Goal: Information Seeking & Learning: Check status

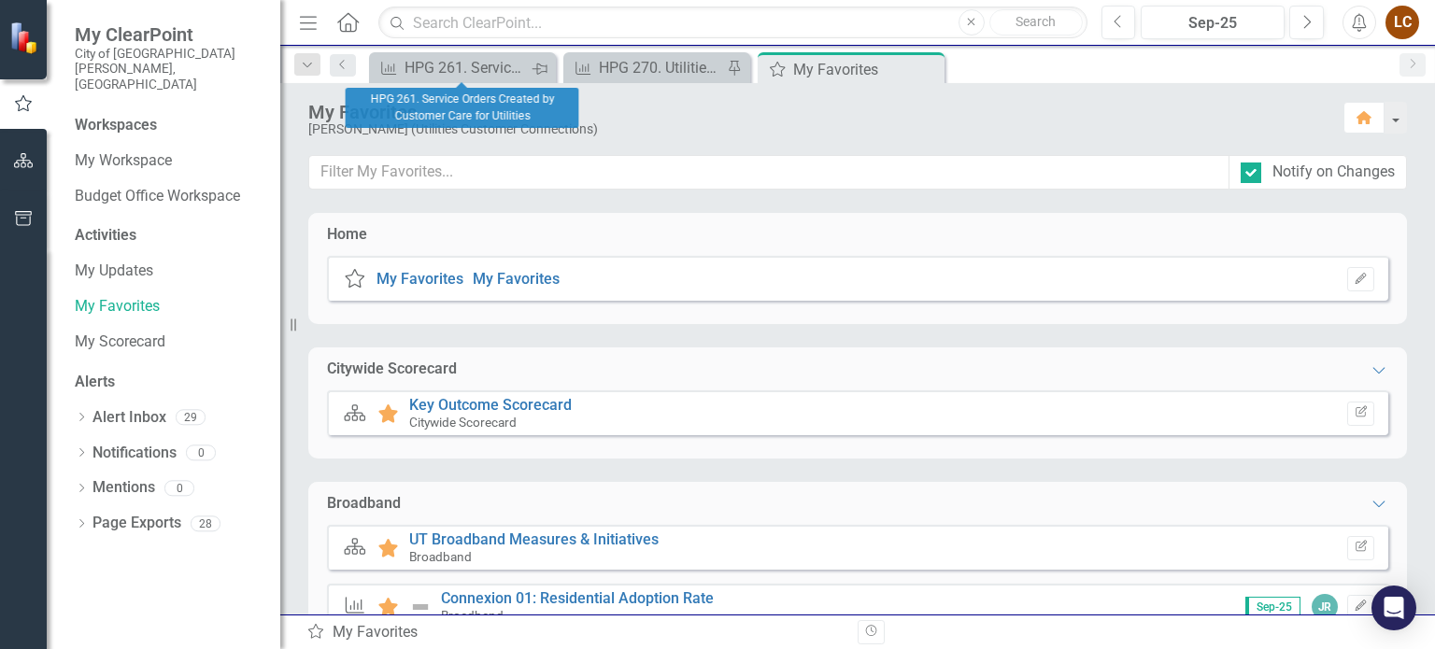
click at [541, 68] on icon "Pin" at bounding box center [538, 69] width 15 height 19
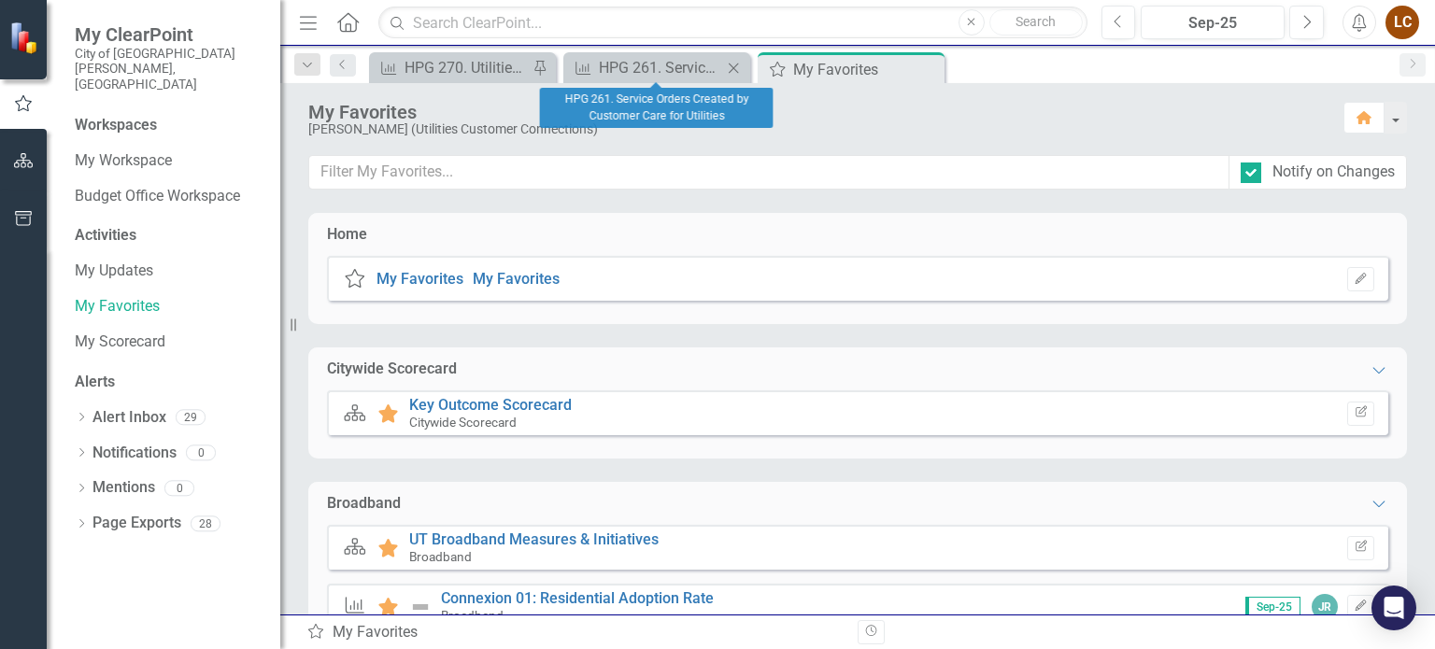
click at [732, 64] on icon "Close" at bounding box center [733, 68] width 19 height 15
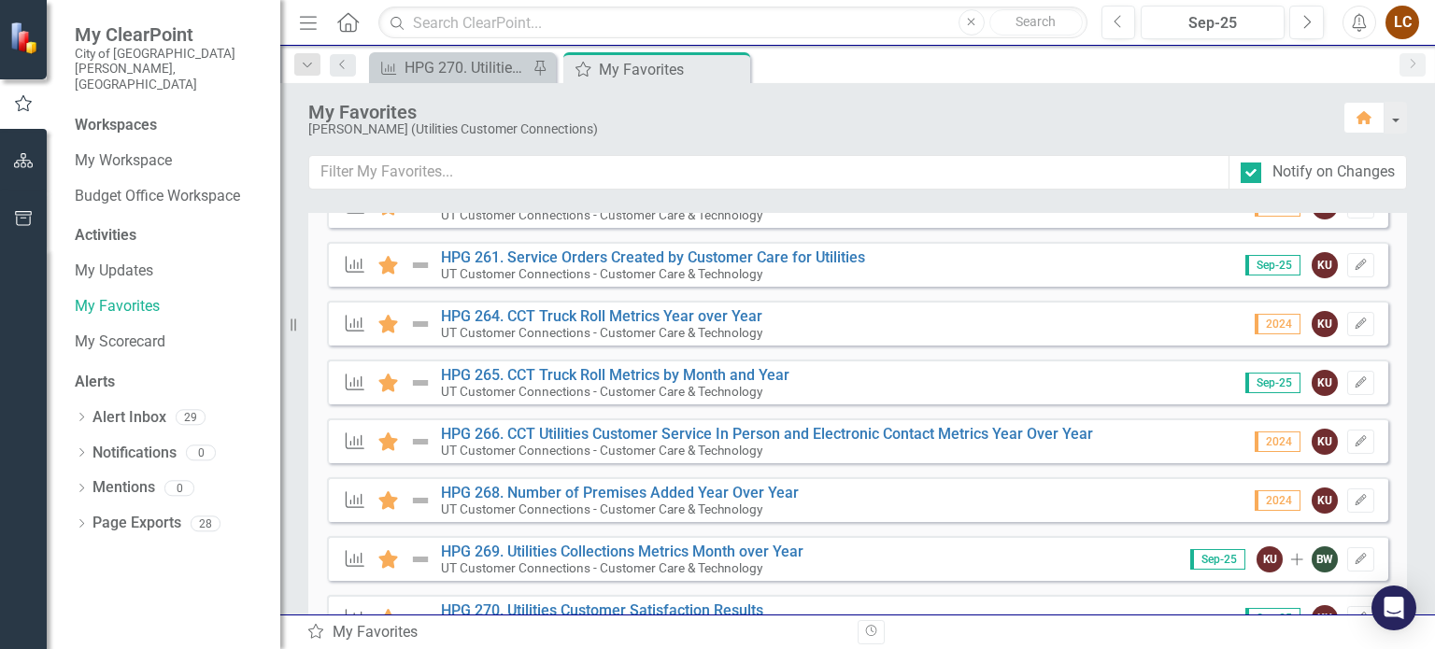
scroll to position [915, 0]
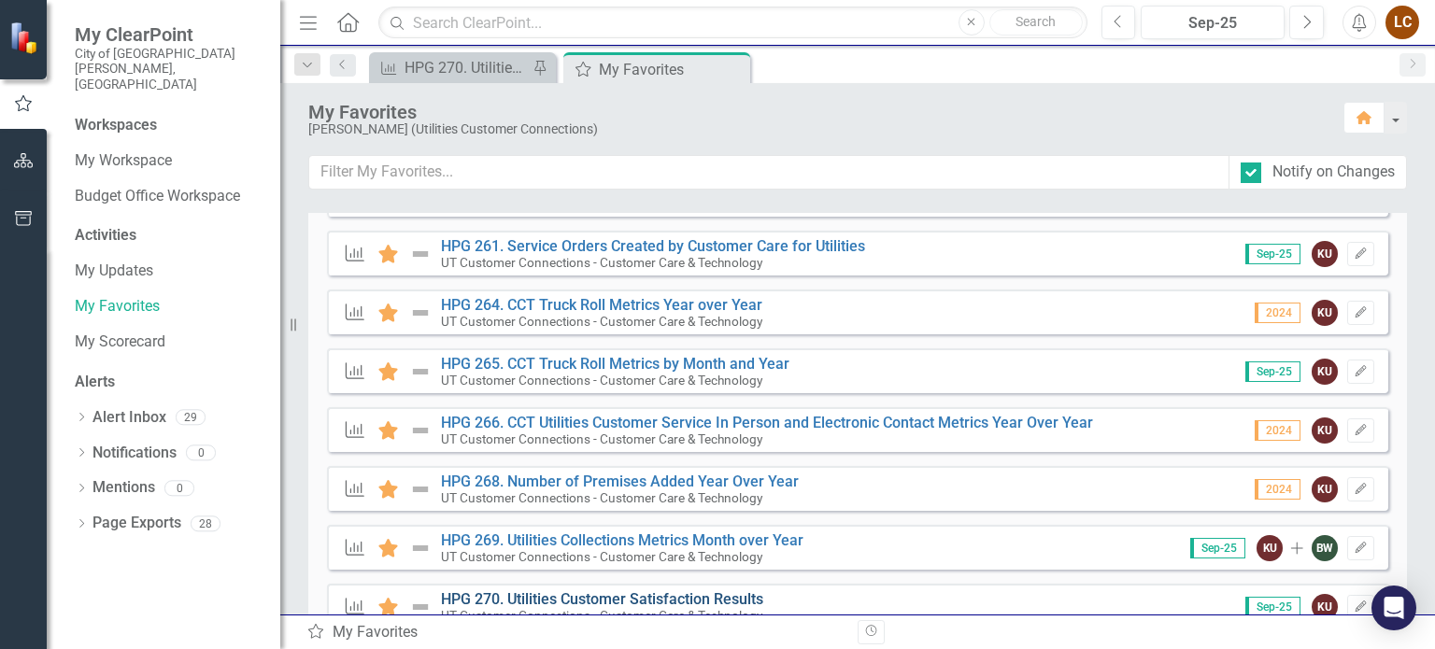
click at [600, 599] on link "HPG 270. Utilities Customer Satisfaction Results" at bounding box center [602, 599] width 322 height 18
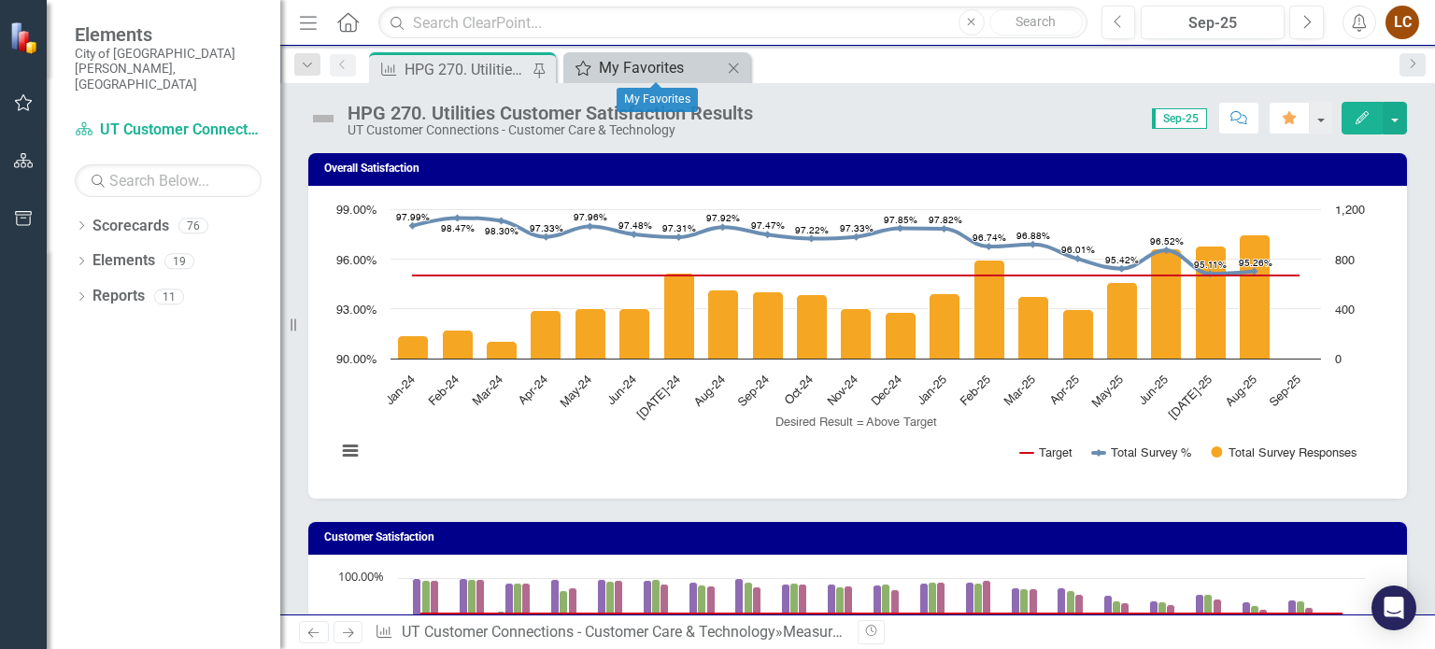
click at [680, 63] on div "My Favorites" at bounding box center [660, 67] width 123 height 23
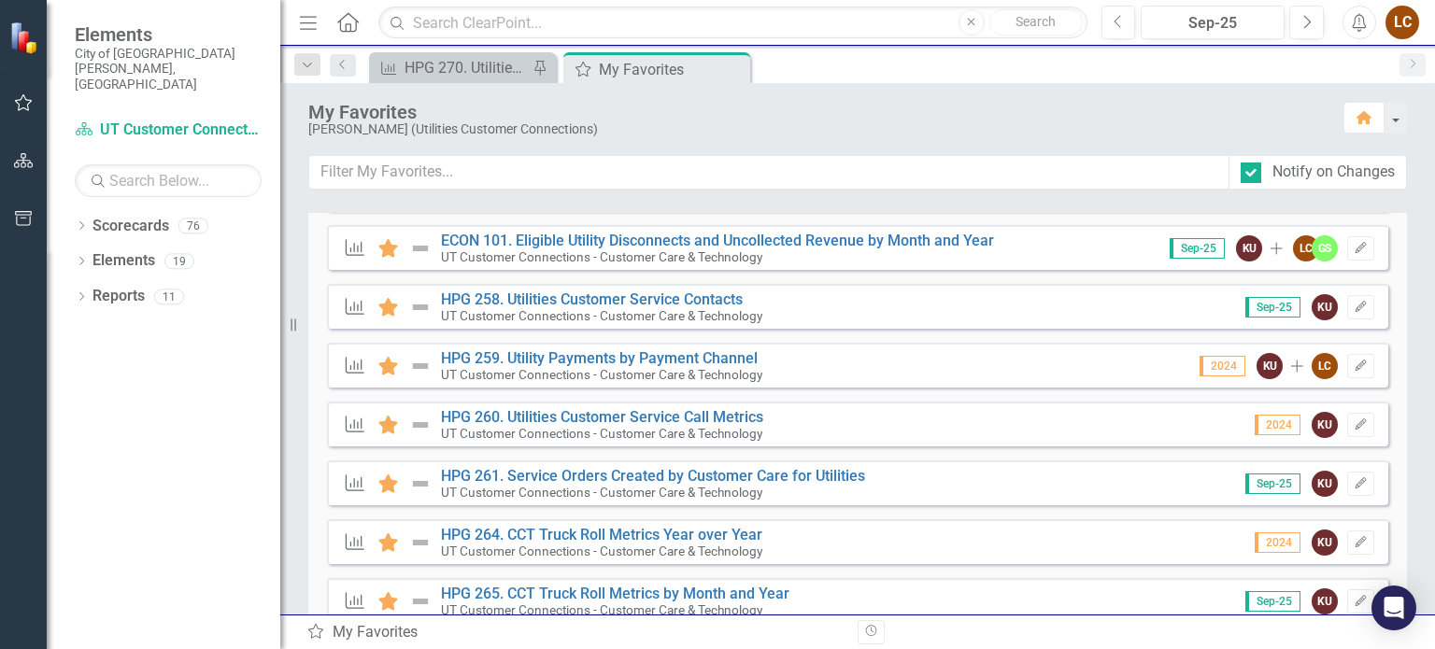
scroll to position [709, 0]
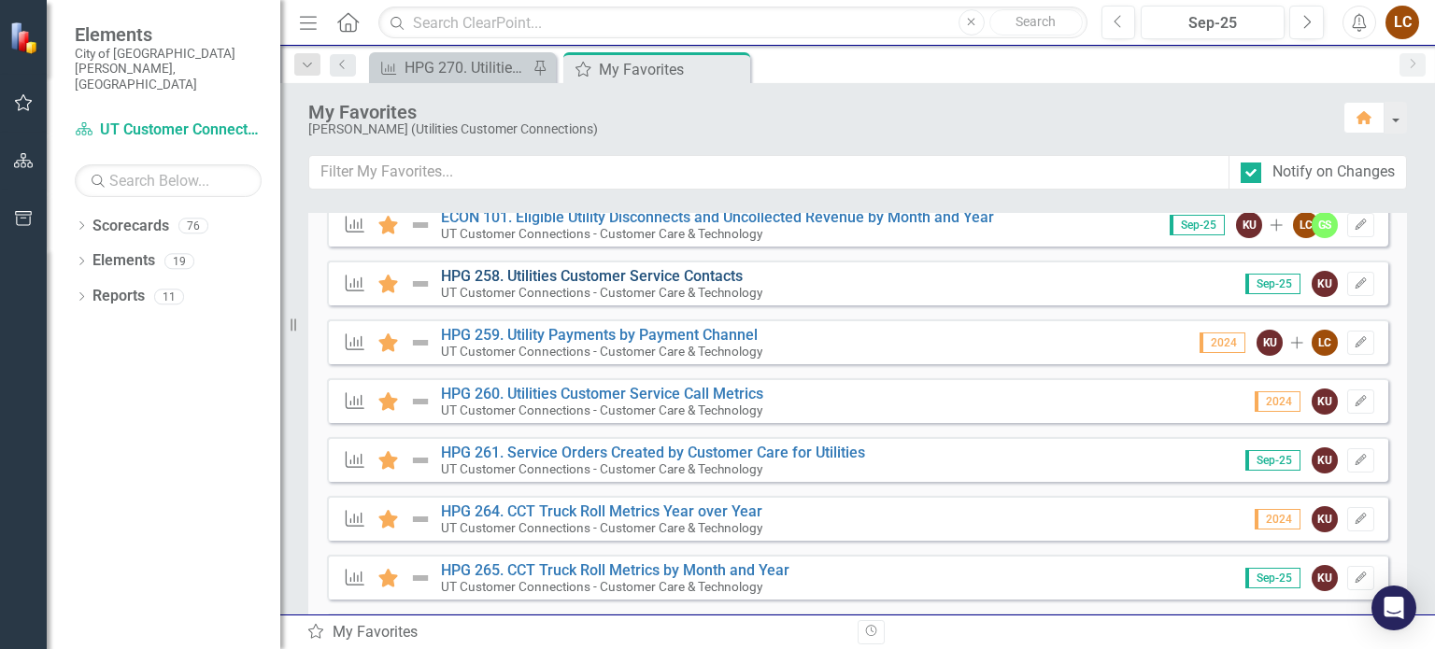
click at [575, 271] on link "HPG 258. Utilities Customer Service Contacts" at bounding box center [592, 276] width 302 height 18
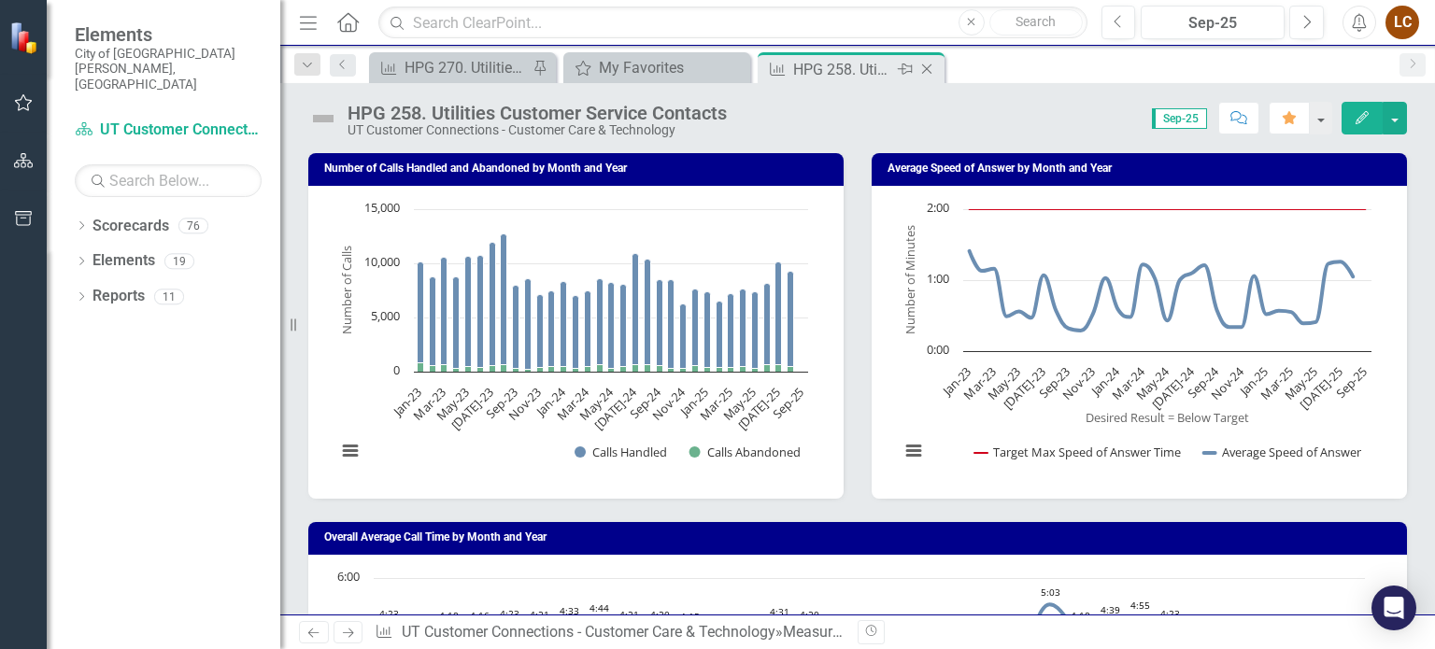
click at [928, 64] on icon "Close" at bounding box center [926, 69] width 19 height 15
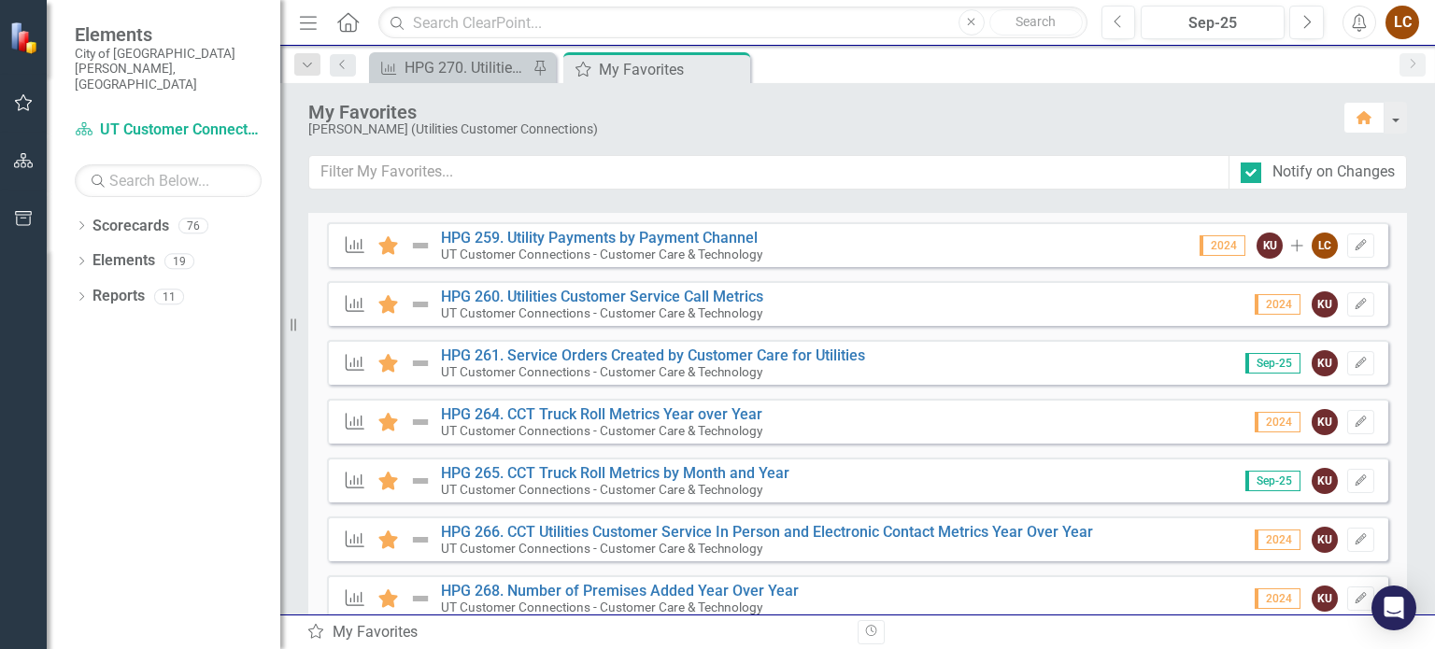
scroll to position [791, 0]
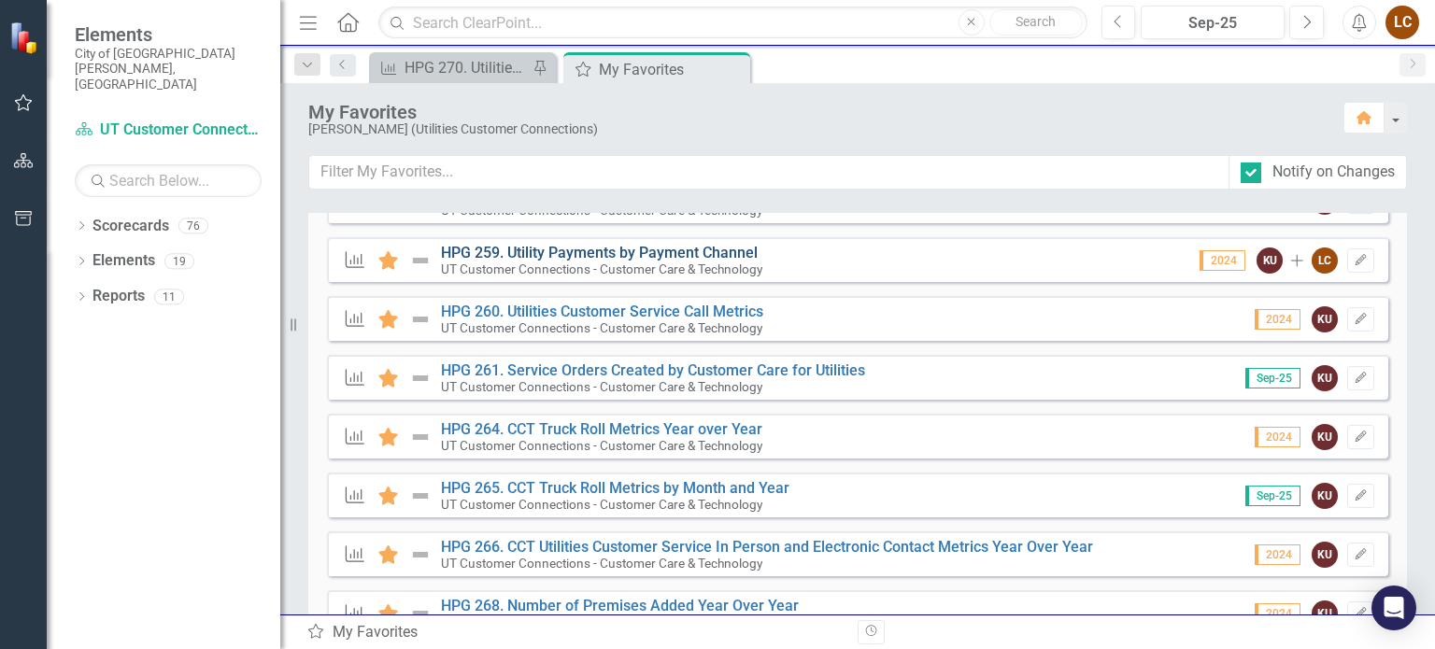
click at [556, 252] on link "HPG 259. Utility Payments by Payment Channel" at bounding box center [599, 253] width 317 height 18
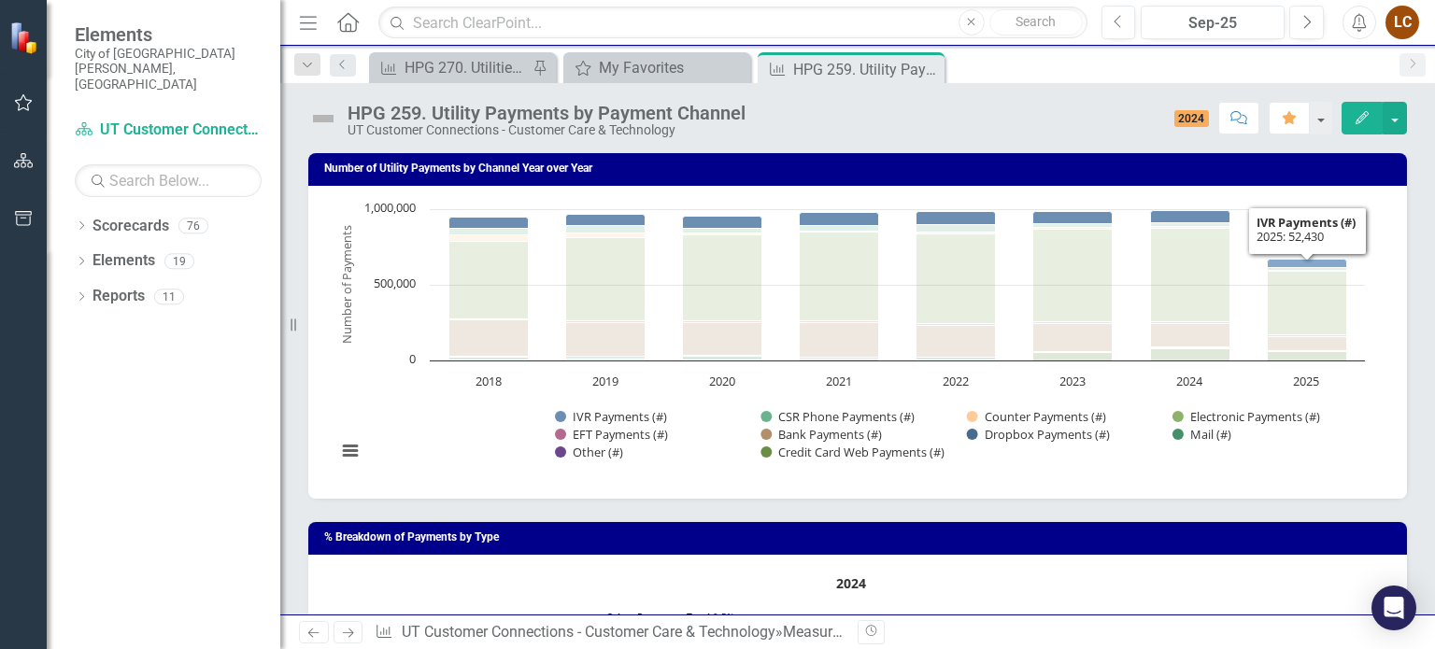
click at [1301, 268] on icon "2025, 52,430. IVR Payments (#)." at bounding box center [1306, 264] width 79 height 8
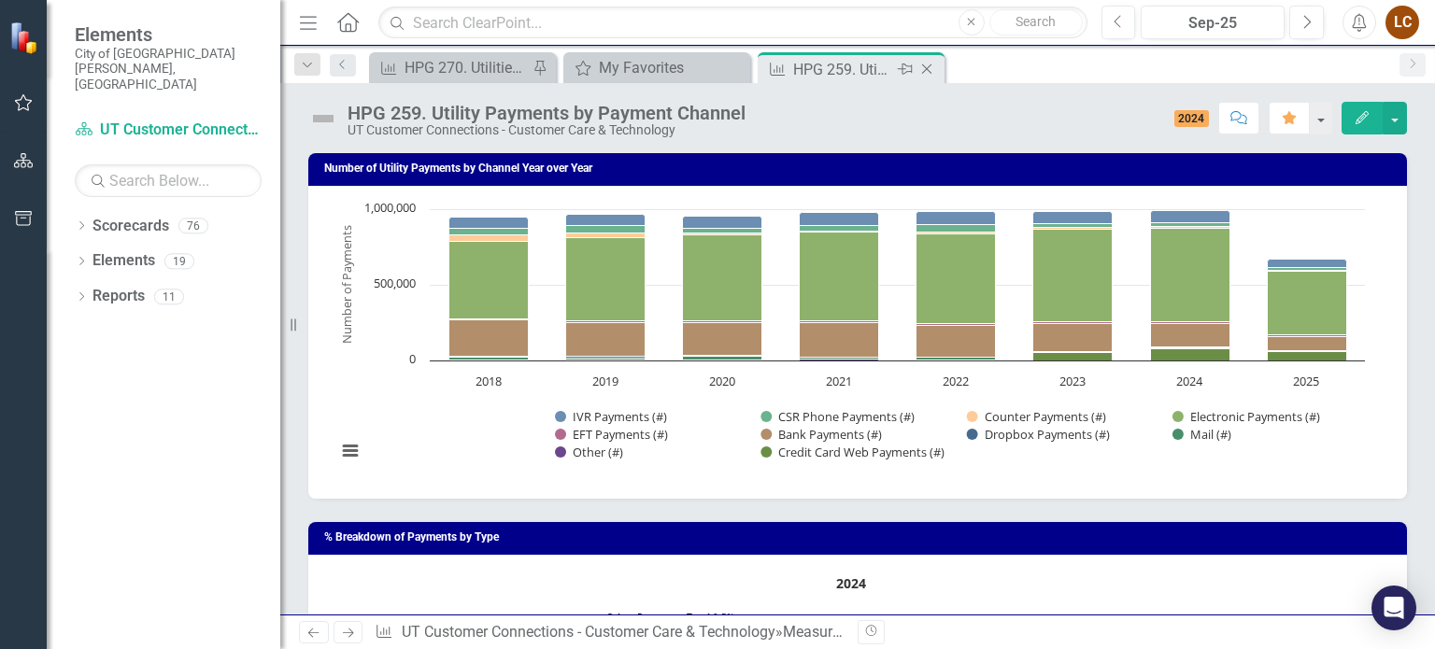
click at [922, 63] on icon "Close" at bounding box center [926, 69] width 19 height 15
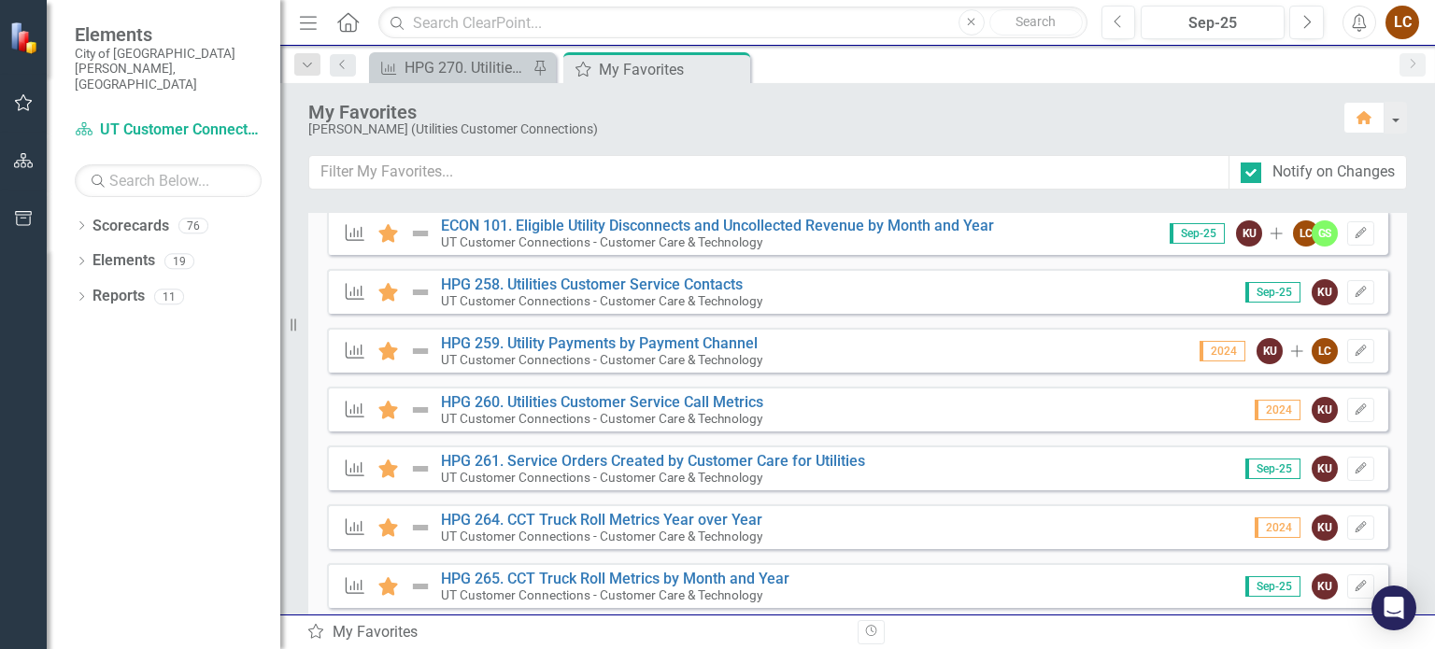
scroll to position [719, 0]
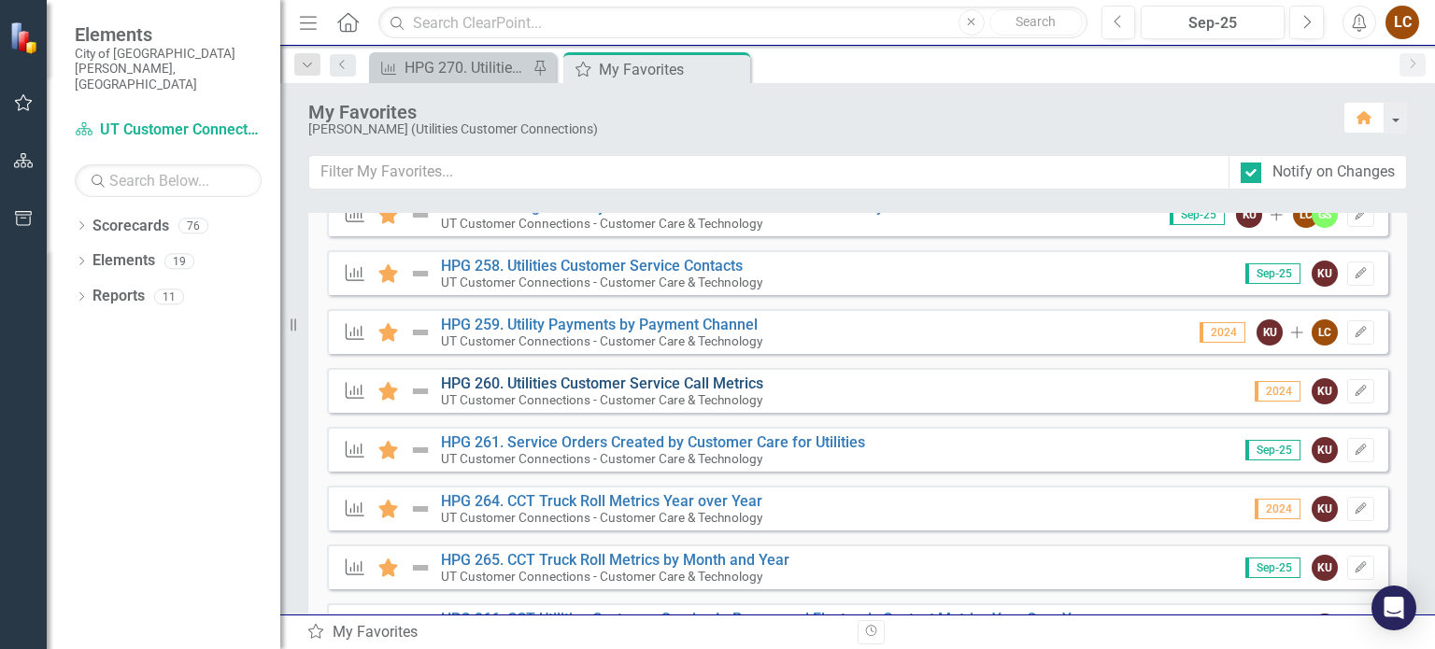
click at [537, 384] on link "HPG 260. Utilities Customer Service Call Metrics" at bounding box center [602, 384] width 322 height 18
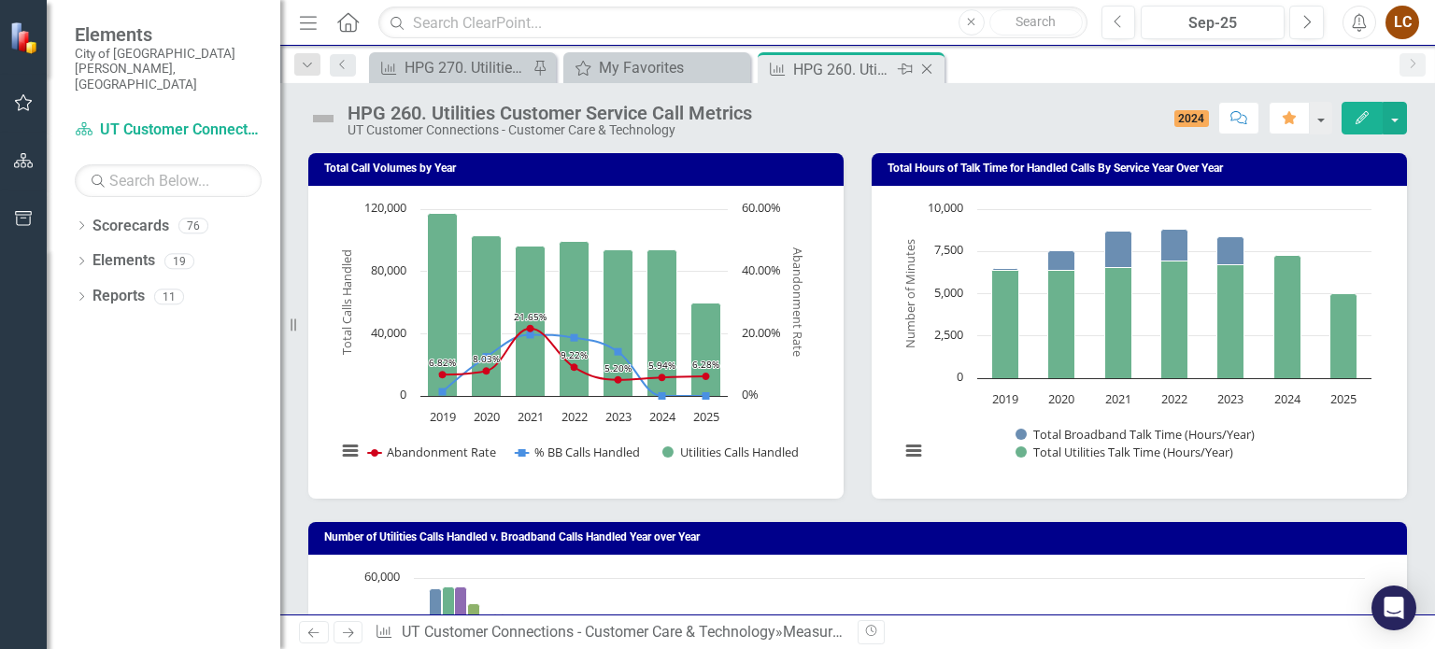
click at [923, 68] on icon "Close" at bounding box center [926, 69] width 19 height 15
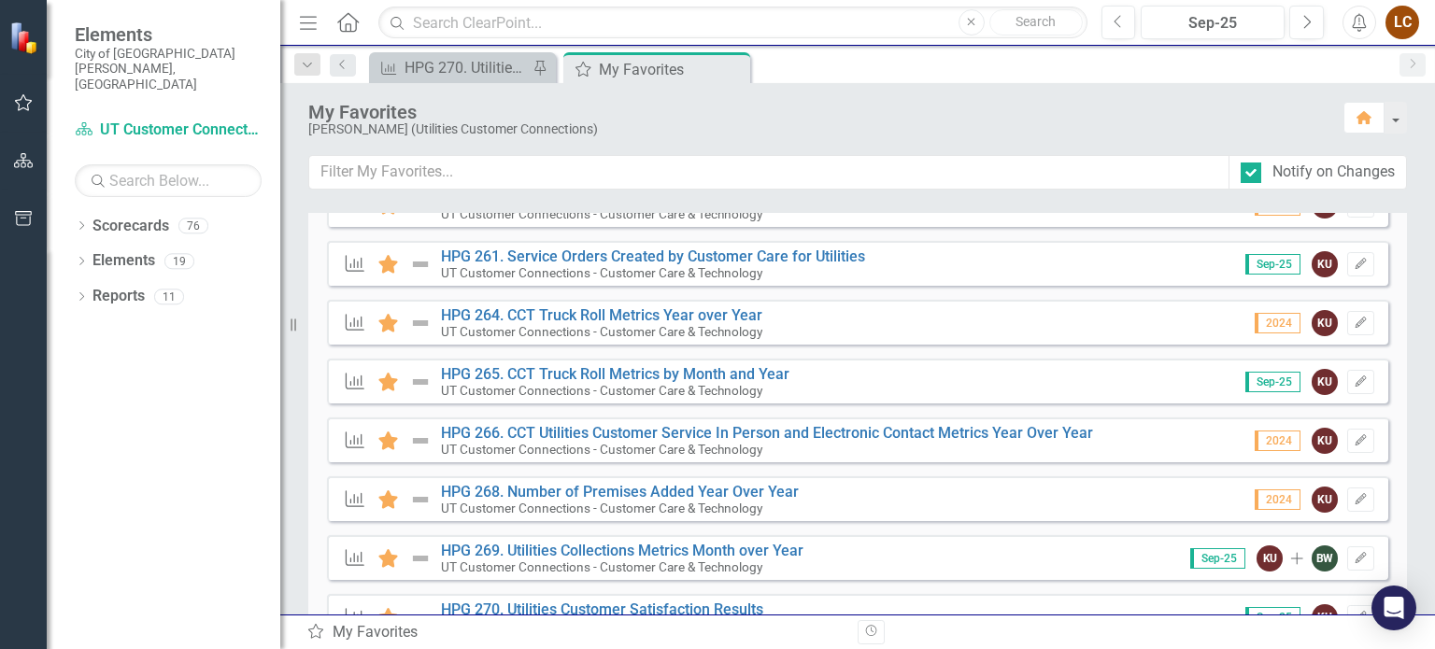
scroll to position [931, 0]
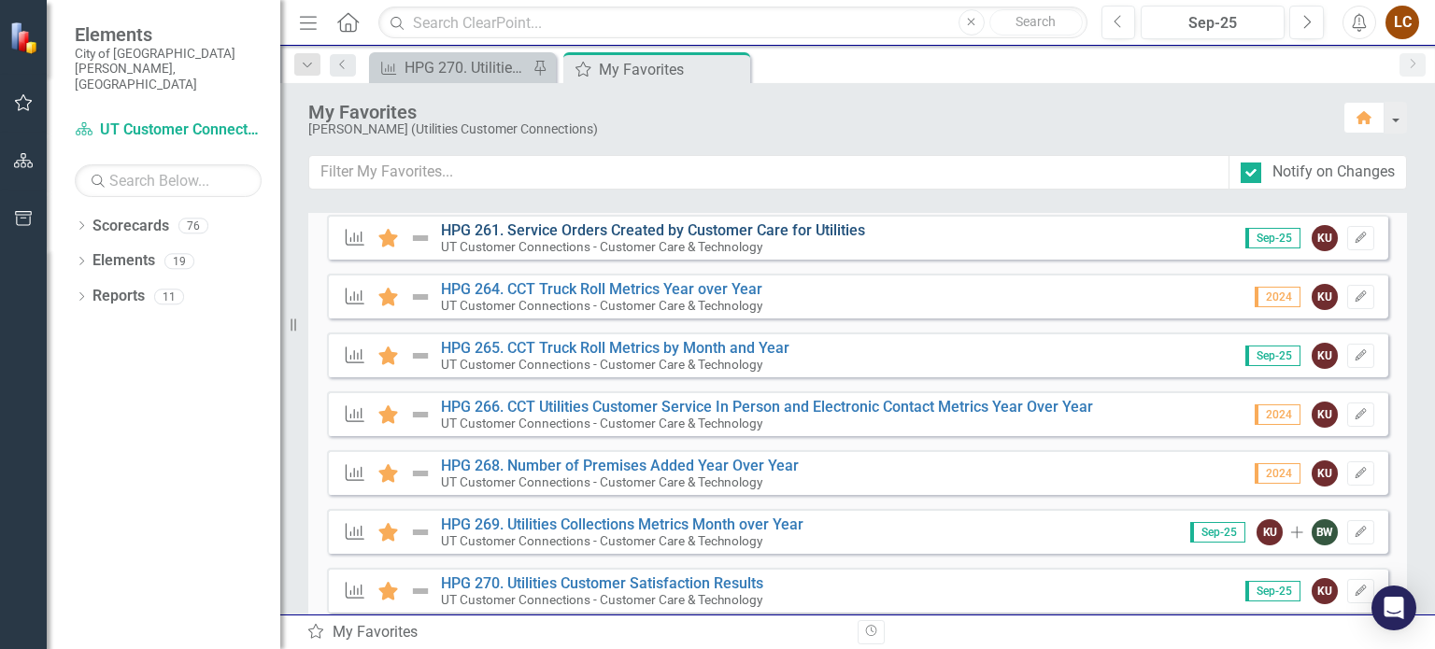
click at [554, 223] on link "HPG 261. Service Orders Created by Customer Care for Utilities" at bounding box center [653, 230] width 424 height 18
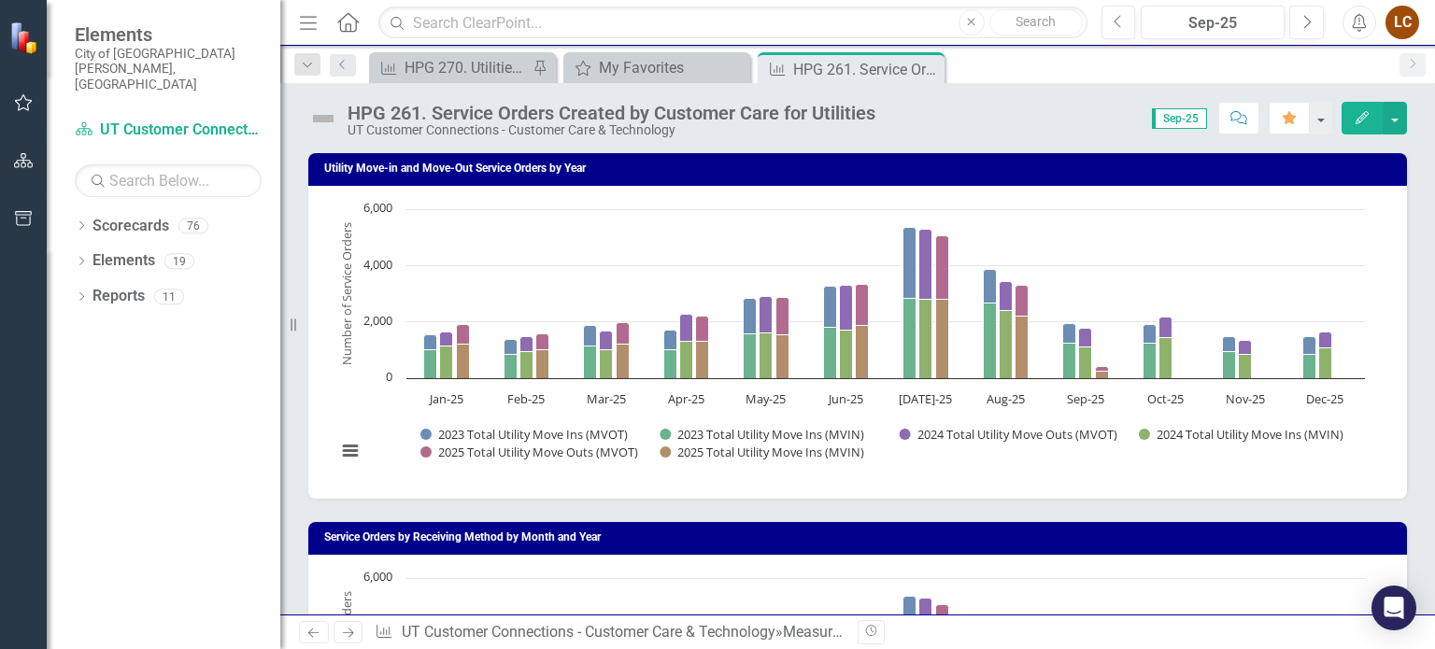
click at [0, 0] on icon "Close" at bounding box center [0, 0] width 0 height 0
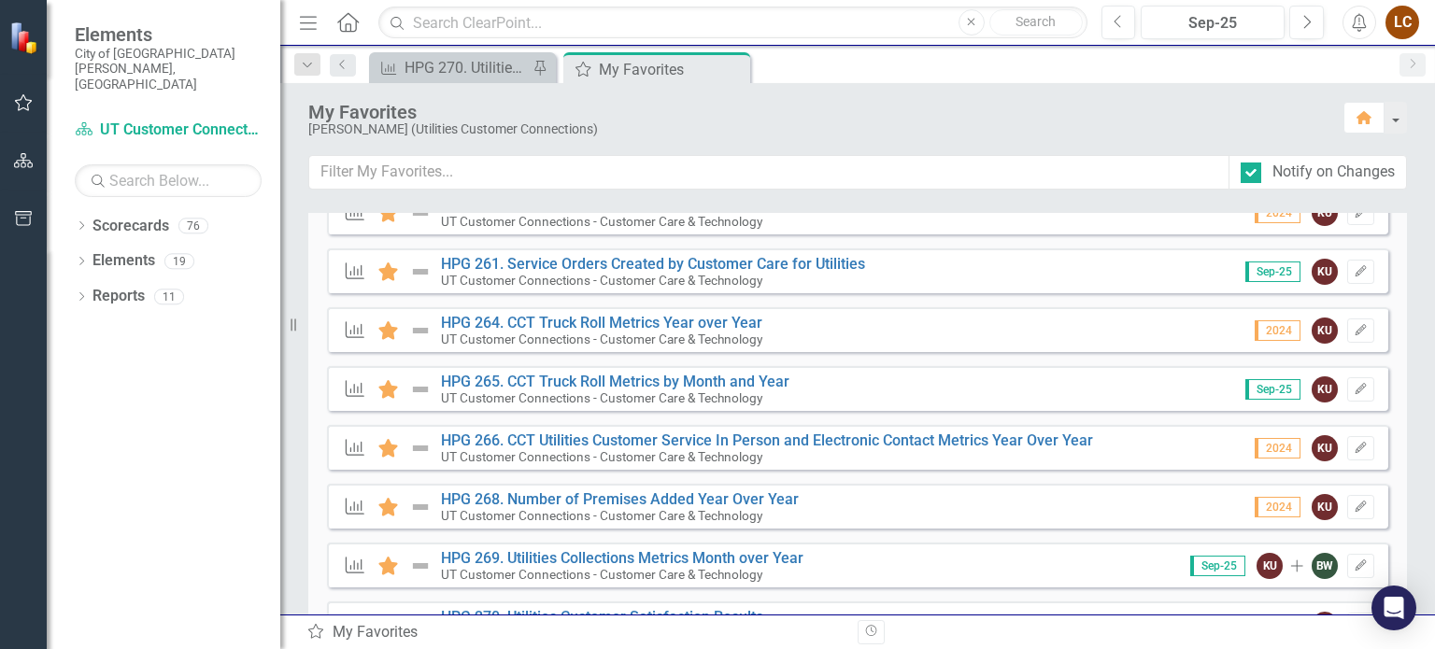
scroll to position [975, 0]
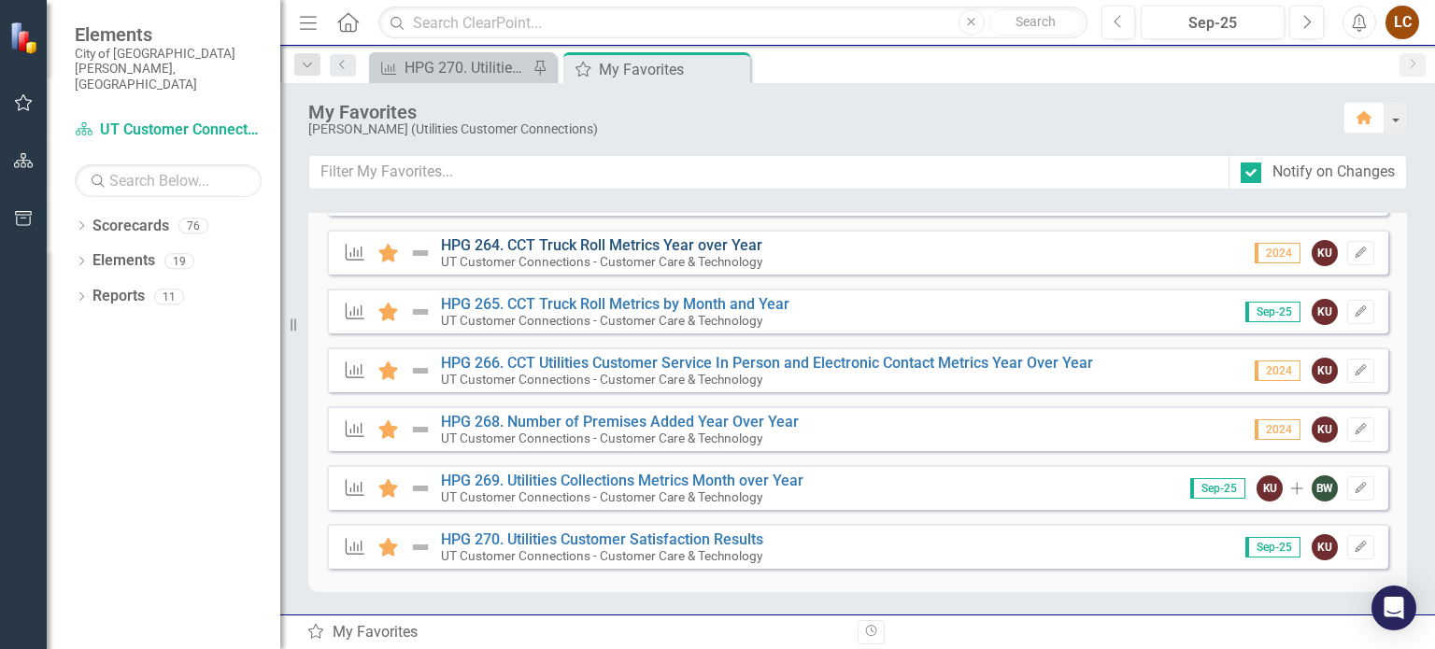
click at [611, 242] on link "HPG 264. CCT Truck Roll Metrics Year over Year" at bounding box center [601, 245] width 321 height 18
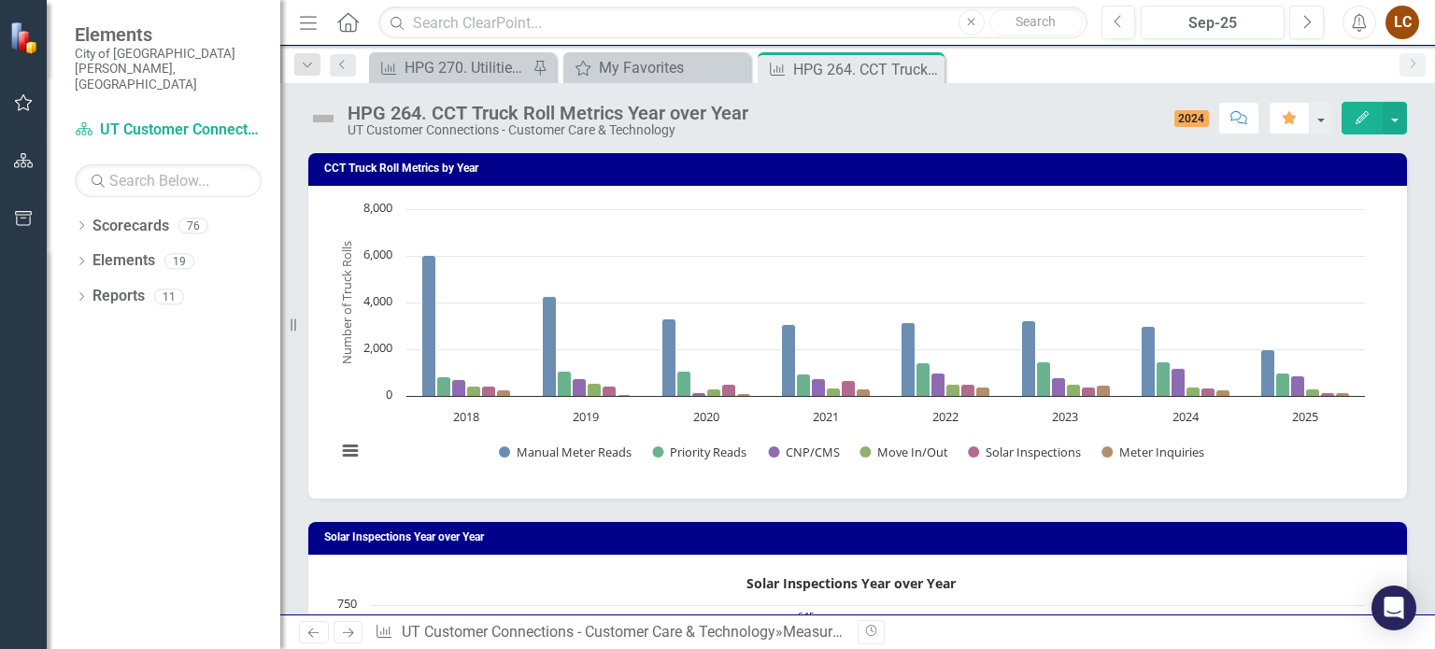
click at [0, 0] on icon "Close" at bounding box center [0, 0] width 0 height 0
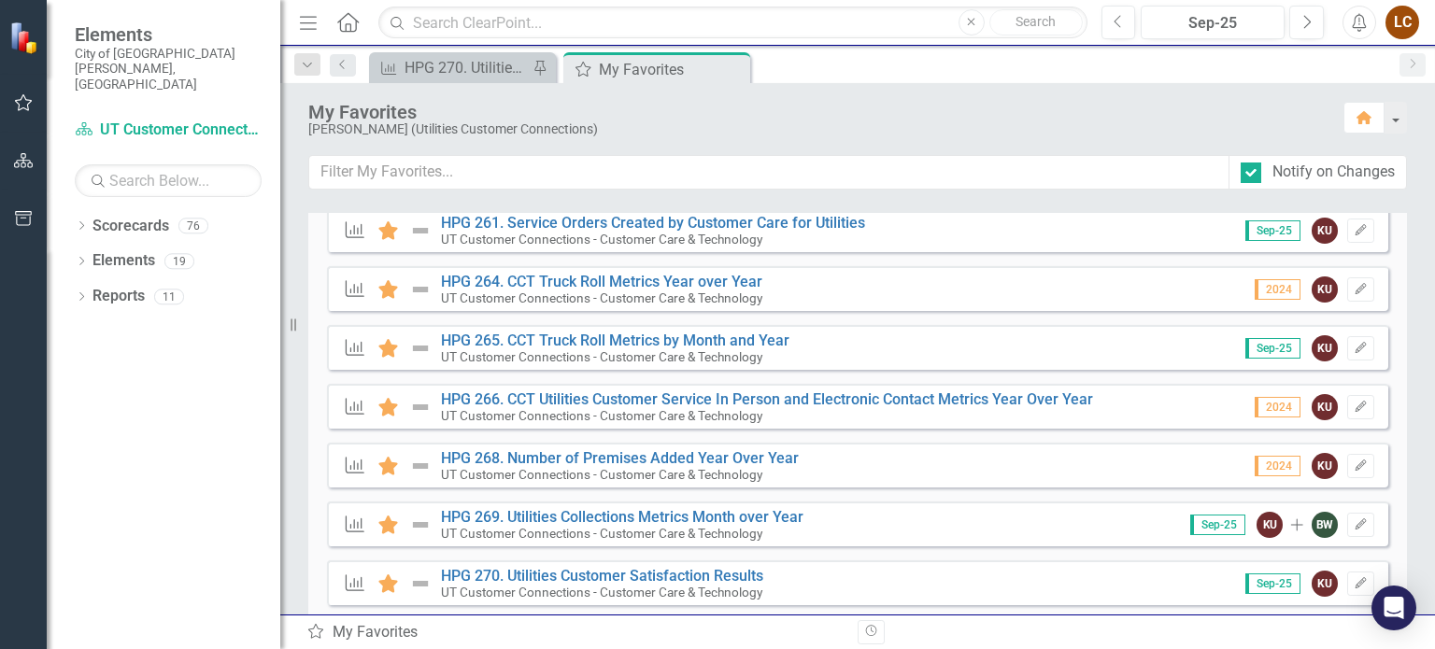
scroll to position [975, 0]
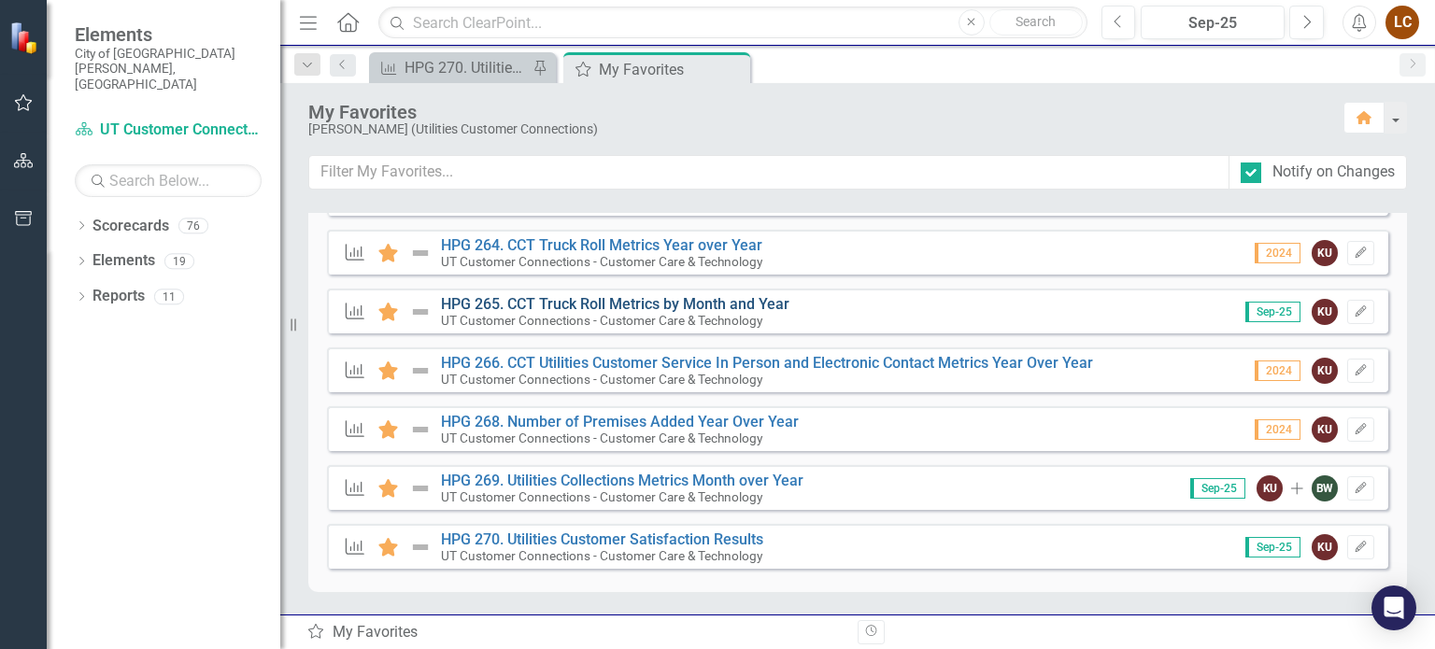
click at [565, 298] on link "HPG 265. CCT Truck Roll Metrics by Month and Year" at bounding box center [615, 304] width 348 height 18
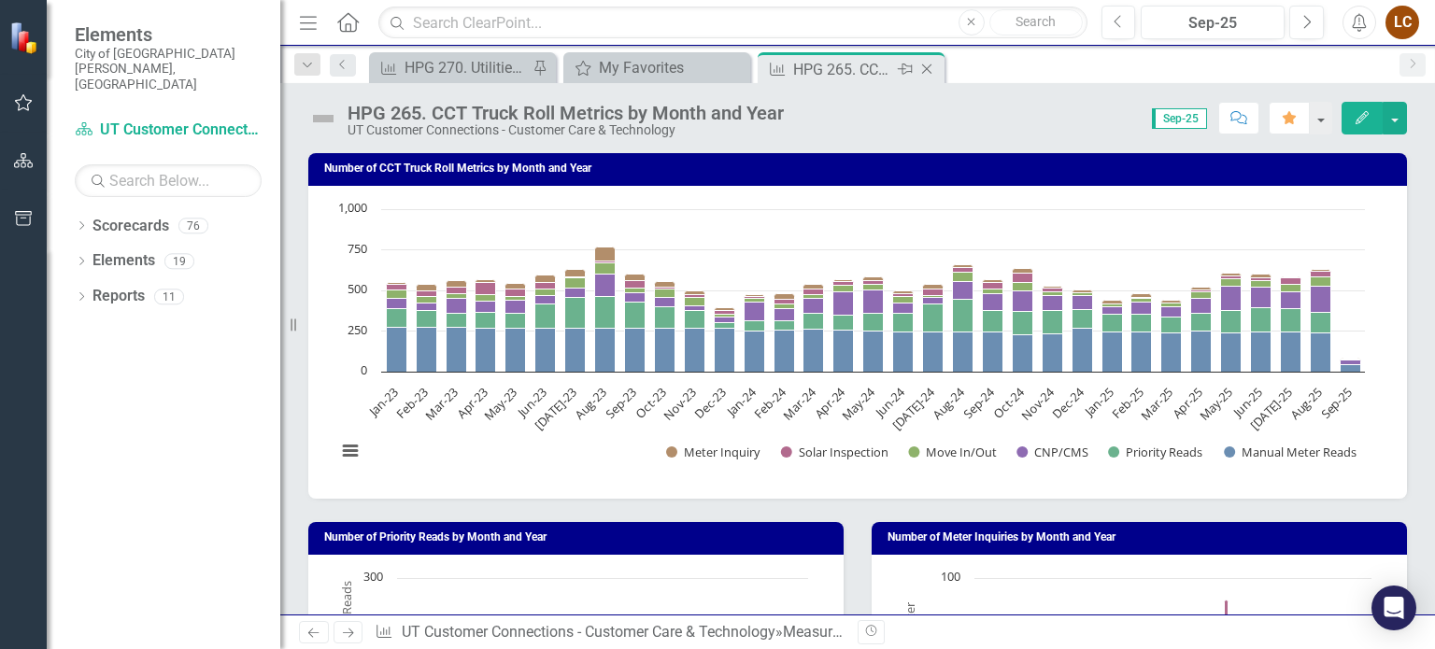
click at [932, 63] on icon "Close" at bounding box center [926, 69] width 19 height 15
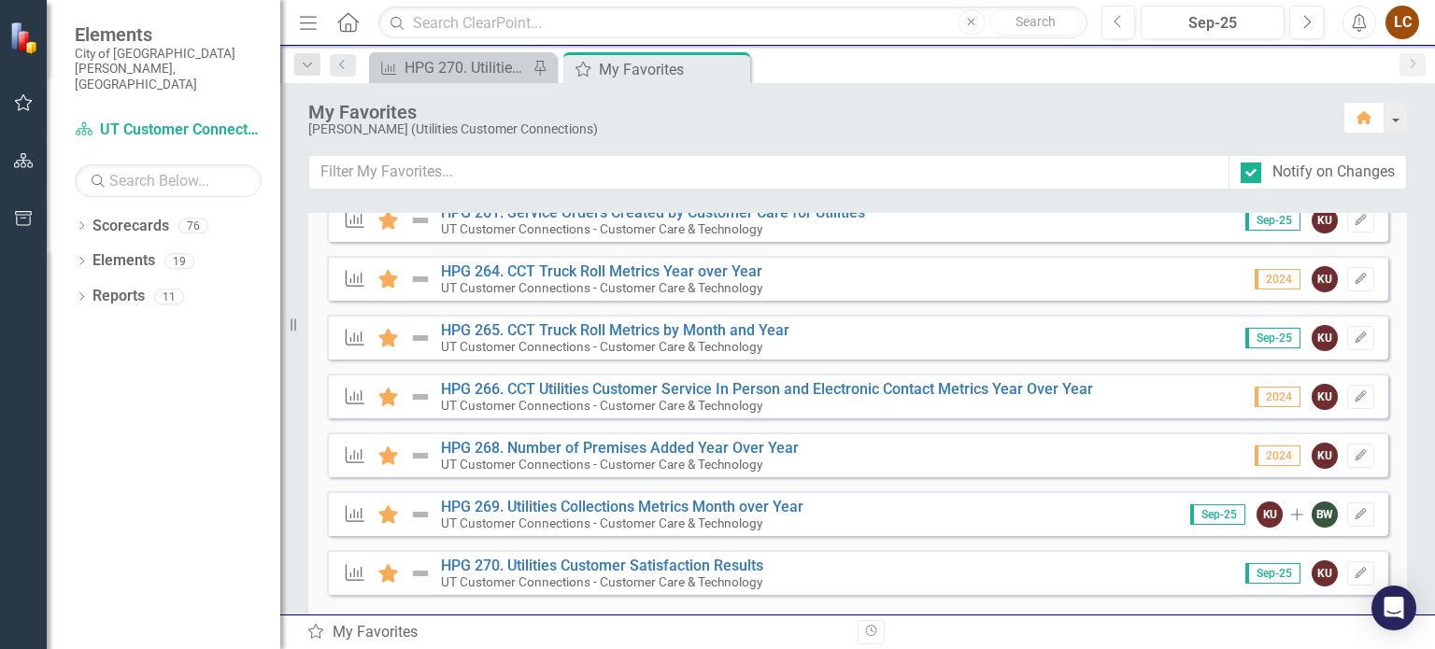
scroll to position [975, 0]
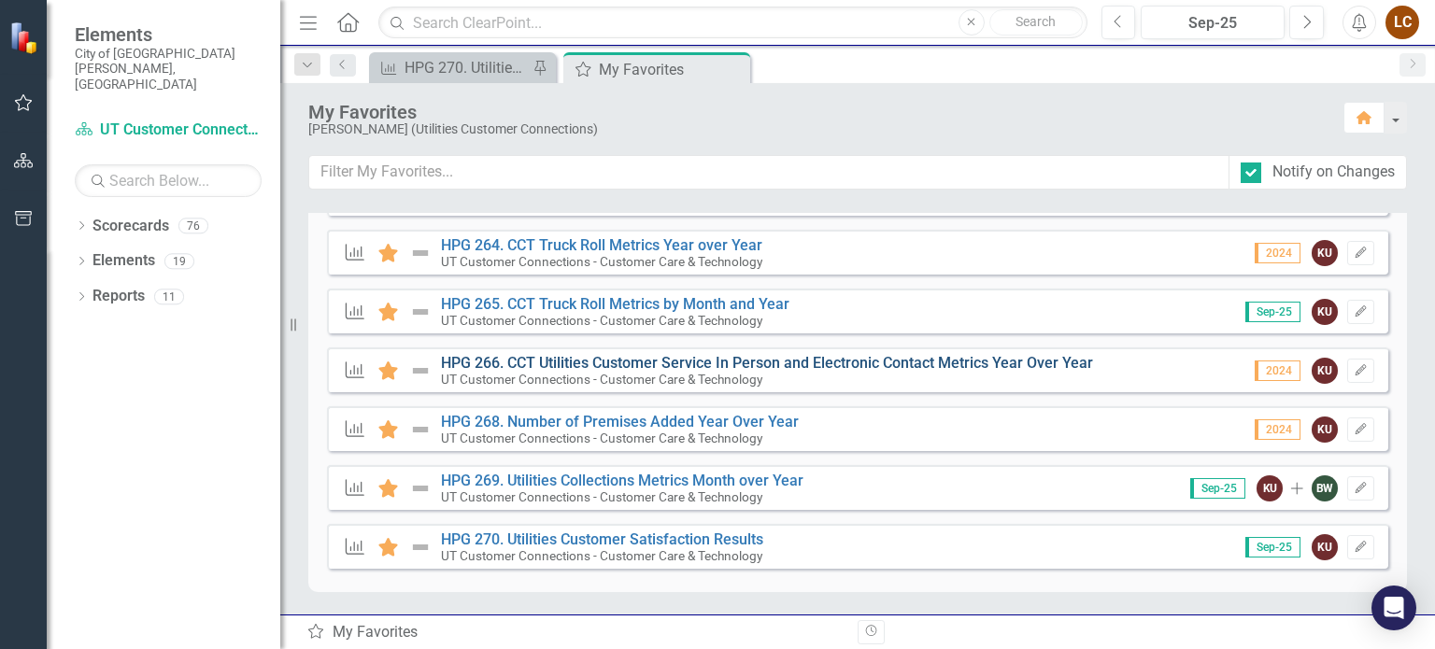
click at [553, 361] on link "HPG 266. CCT Utilities Customer Service In Person and Electronic Contact Metric…" at bounding box center [767, 363] width 652 height 18
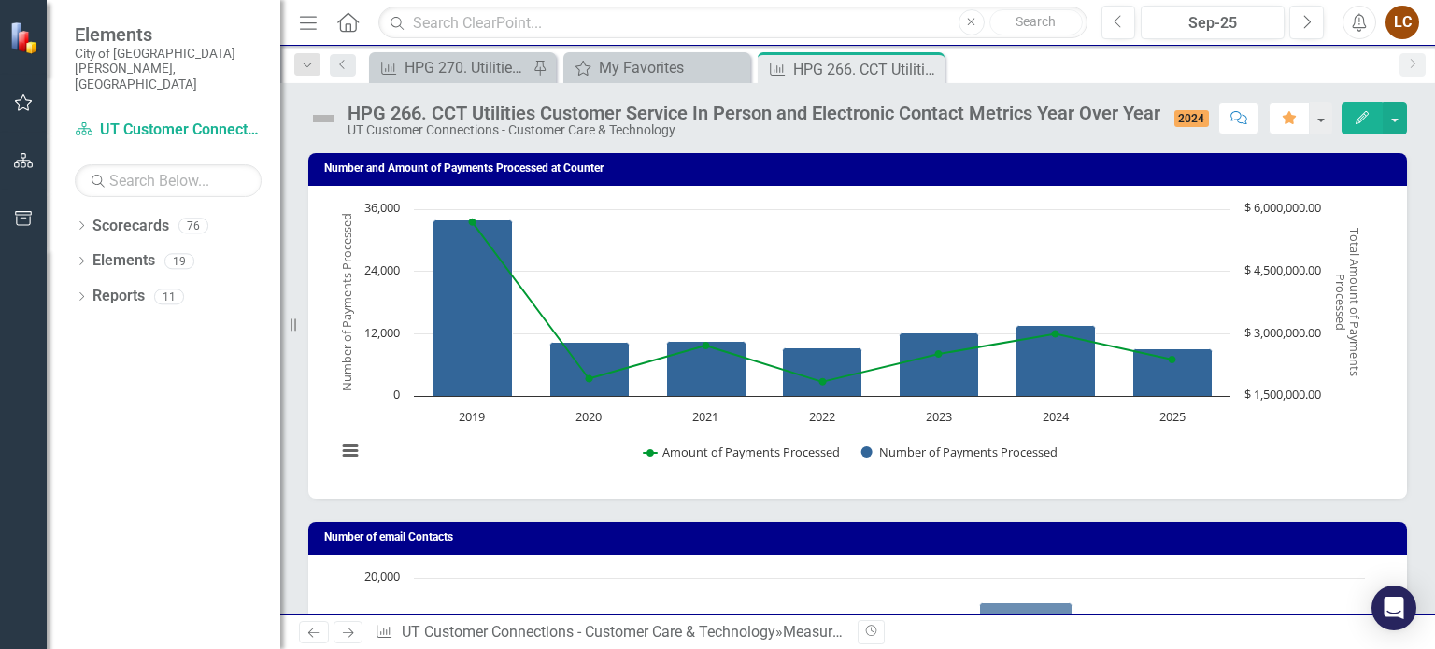
click at [0, 0] on icon "Close" at bounding box center [0, 0] width 0 height 0
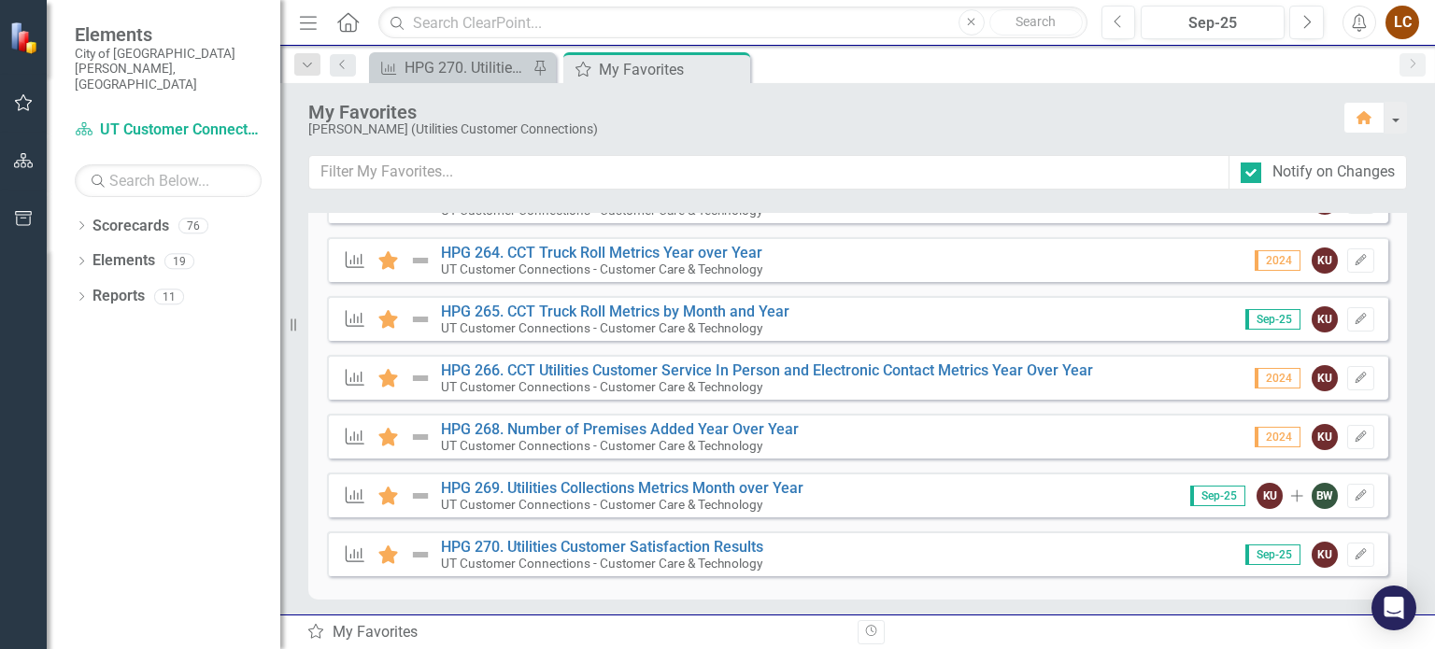
scroll to position [975, 0]
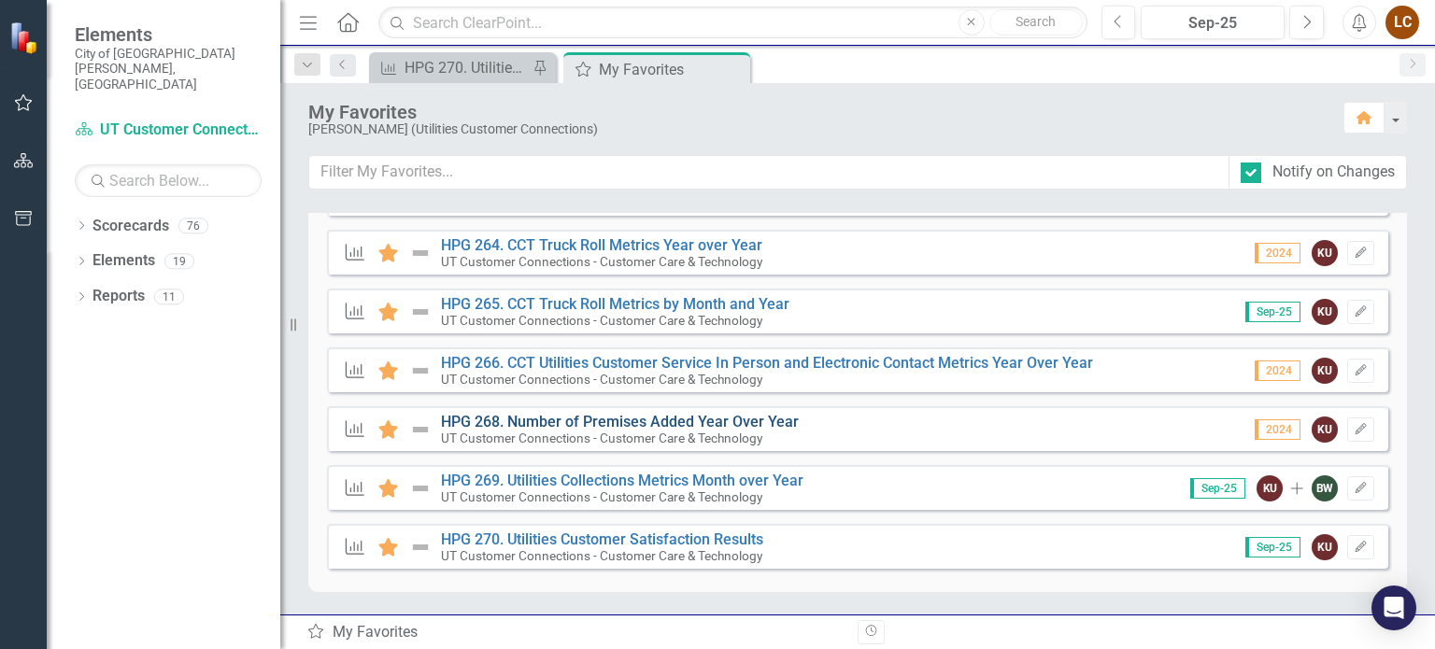
click at [529, 414] on link "HPG 268. Number of Premises Added Year Over Year" at bounding box center [620, 422] width 358 height 18
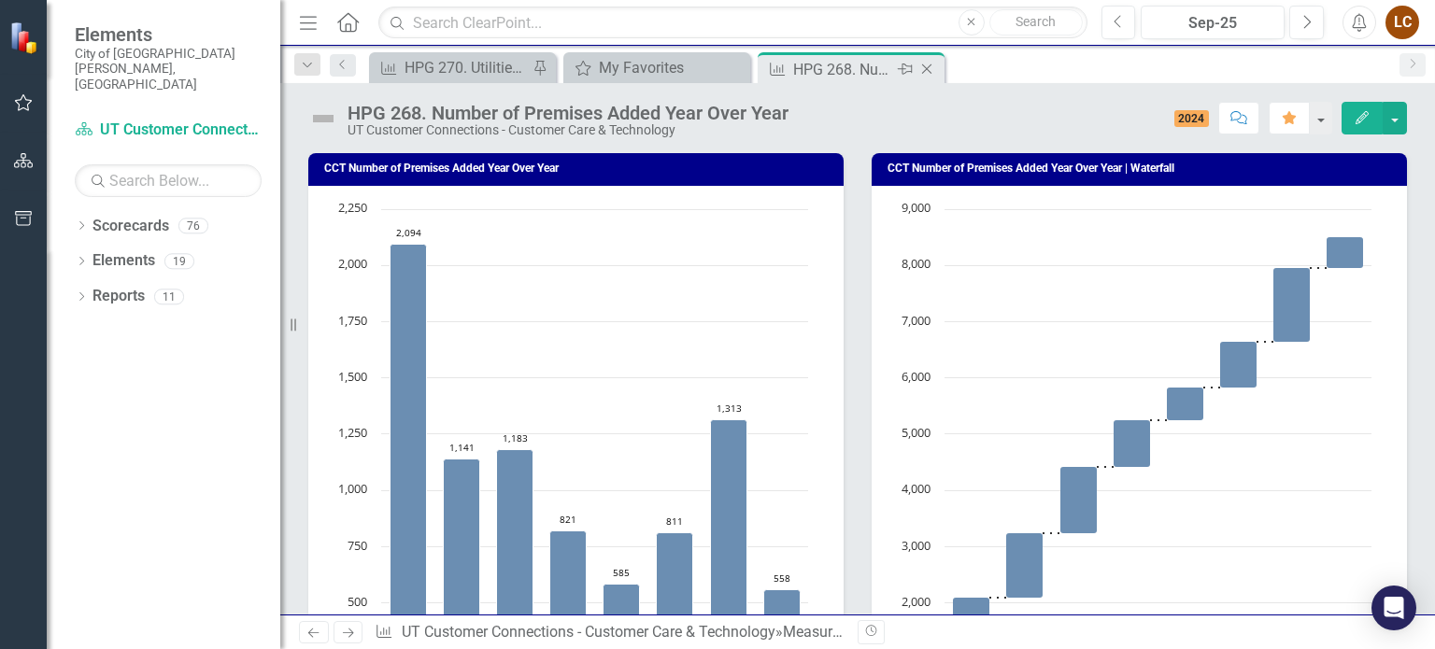
click at [927, 66] on icon at bounding box center [927, 69] width 10 height 10
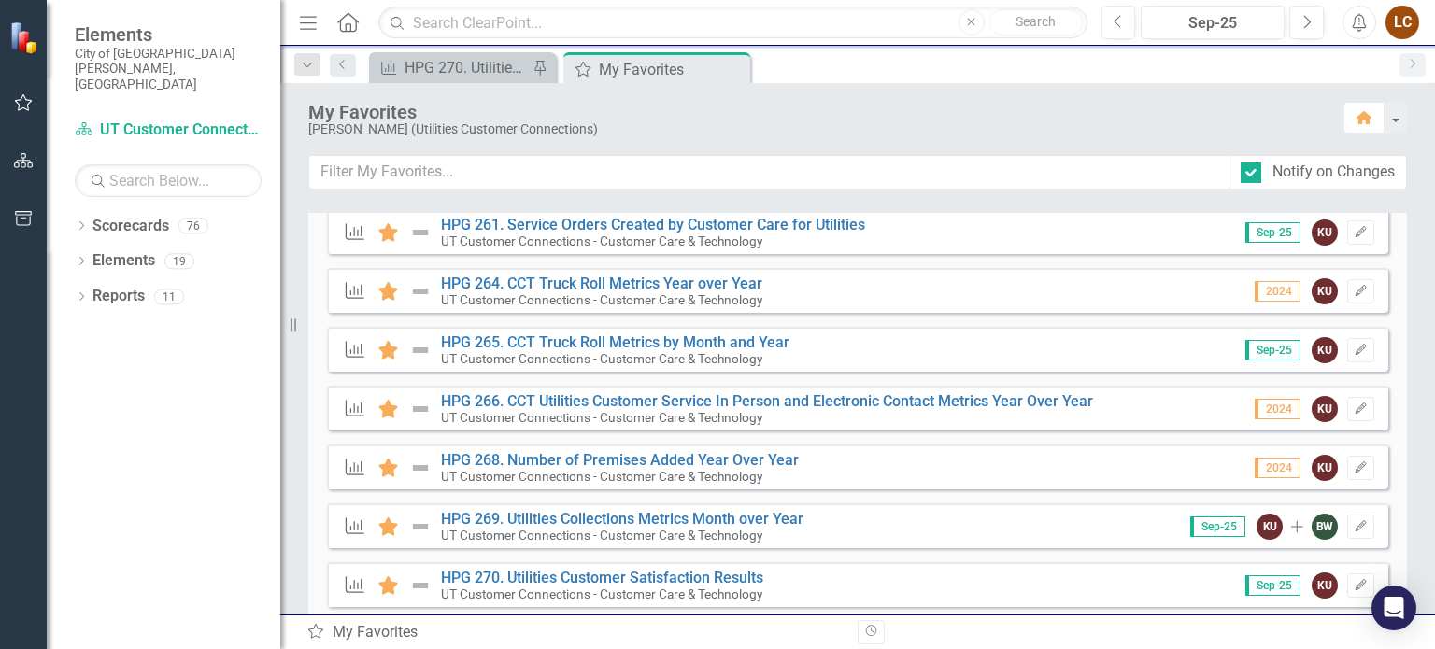
scroll to position [975, 0]
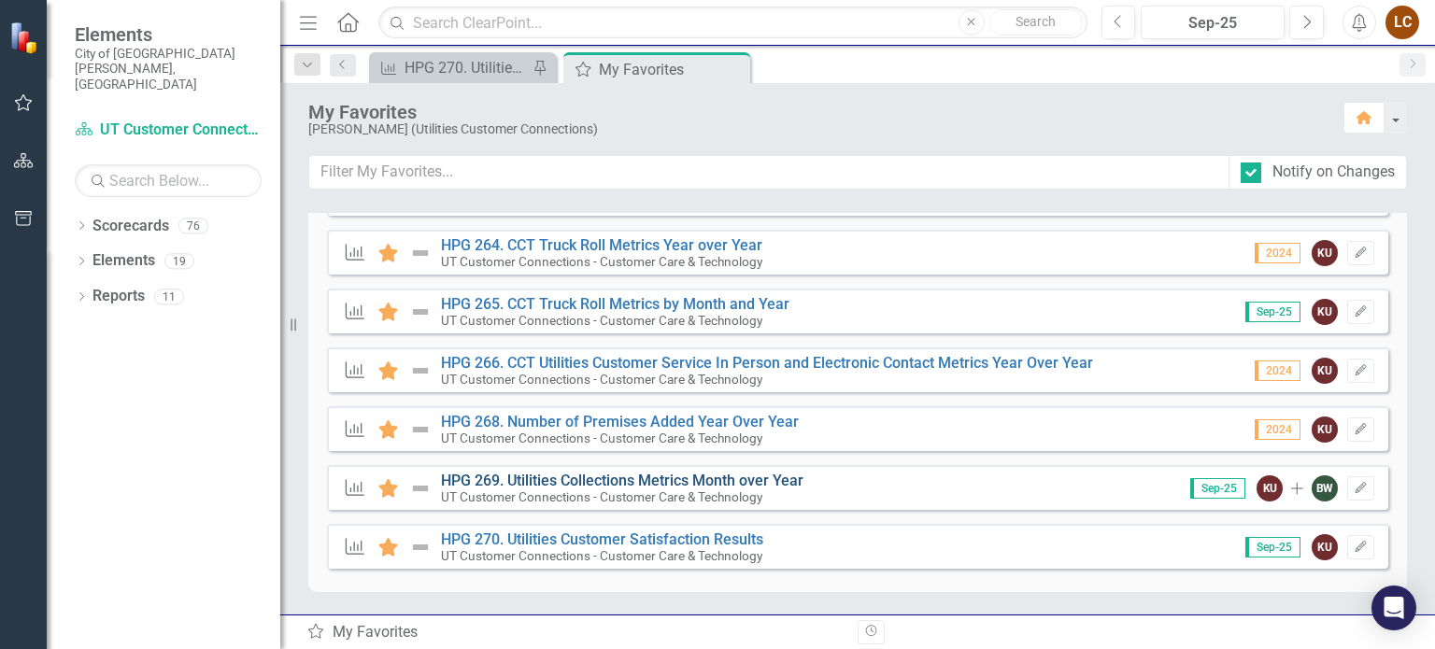
click at [667, 485] on link "HPG 269. Utilities Collections Metrics Month over Year" at bounding box center [622, 481] width 362 height 18
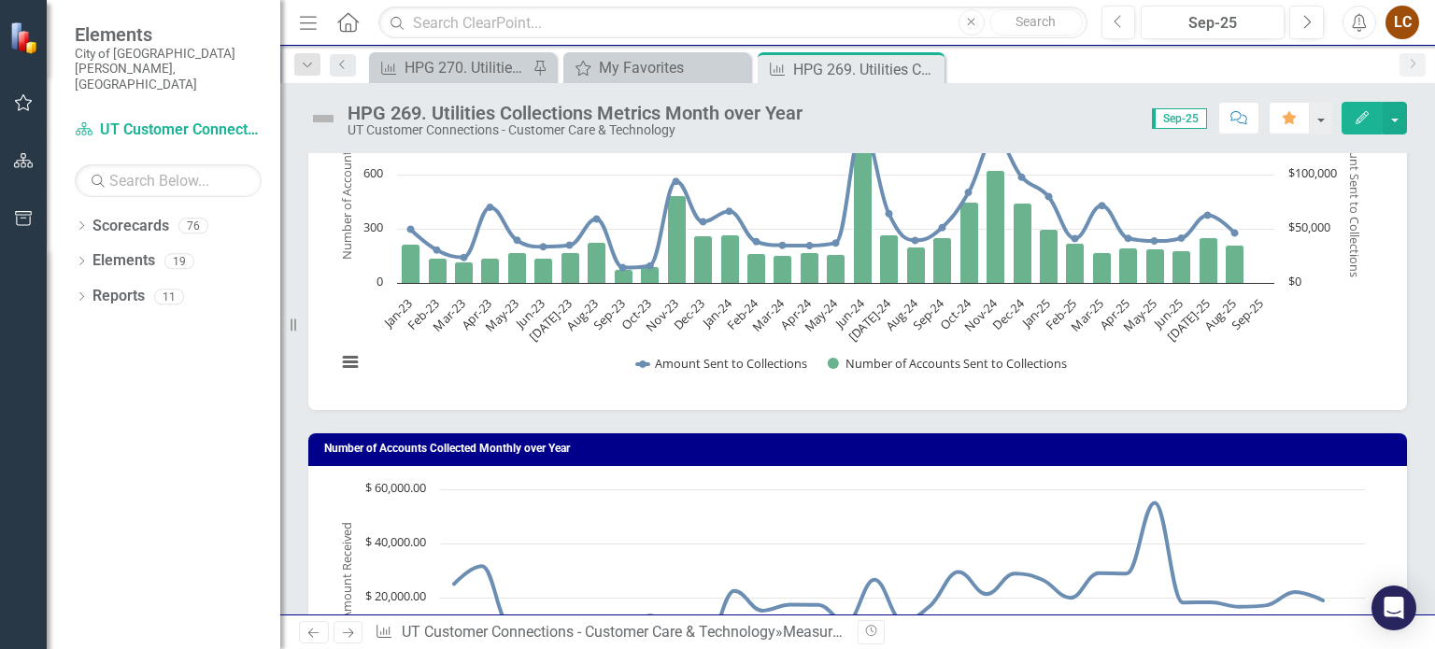
scroll to position [22, 0]
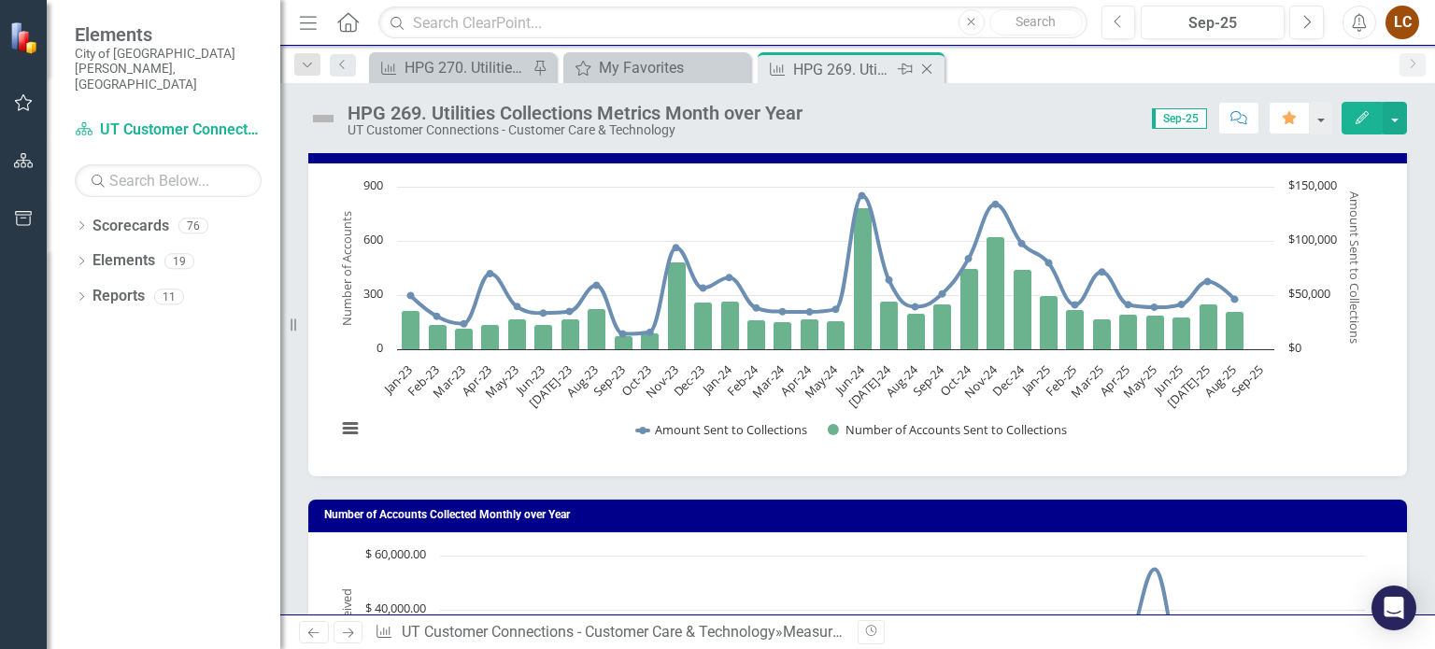
click at [930, 70] on icon "Close" at bounding box center [926, 69] width 19 height 15
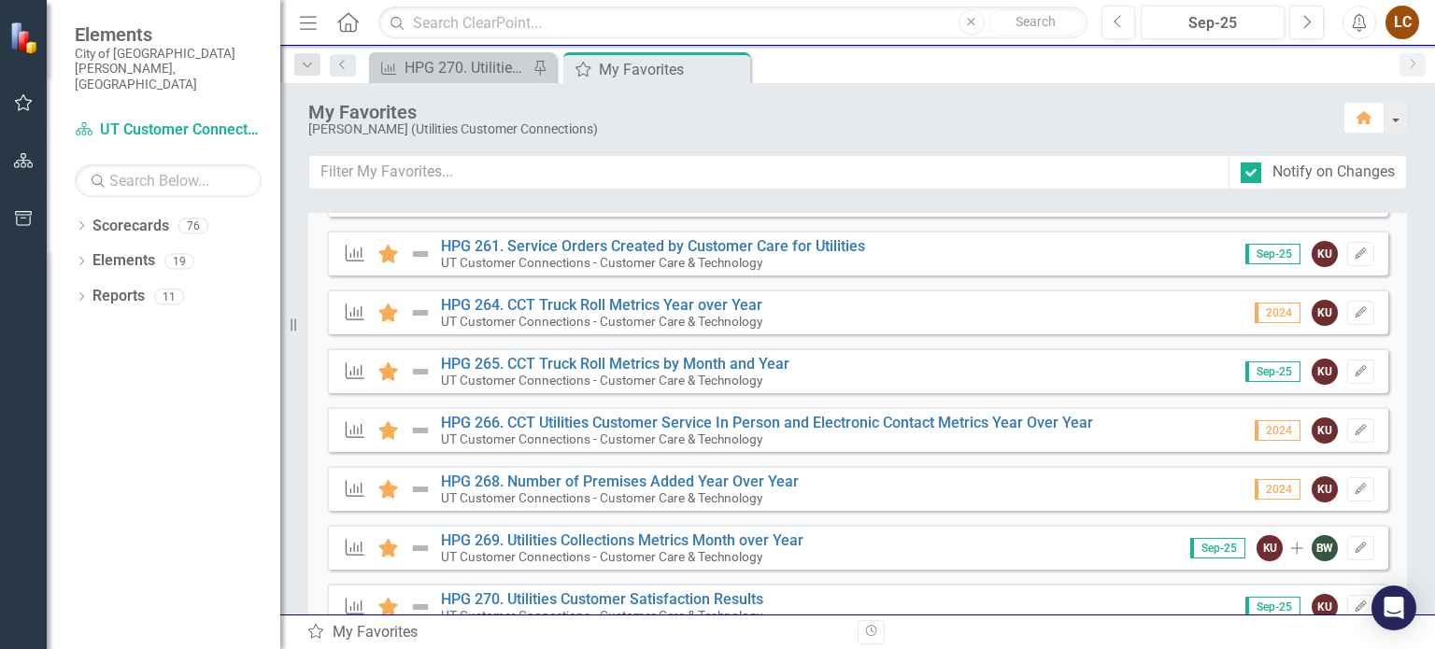
scroll to position [975, 0]
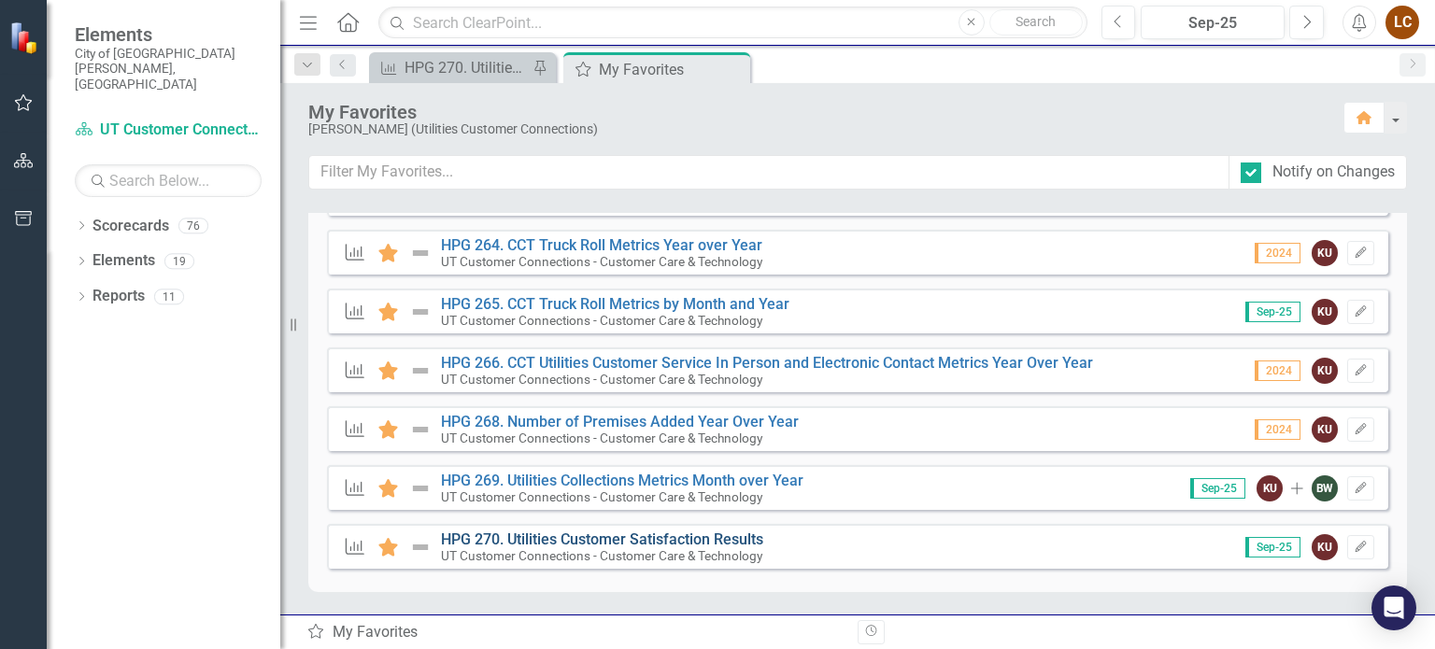
click at [538, 537] on link "HPG 270. Utilities Customer Satisfaction Results" at bounding box center [602, 540] width 322 height 18
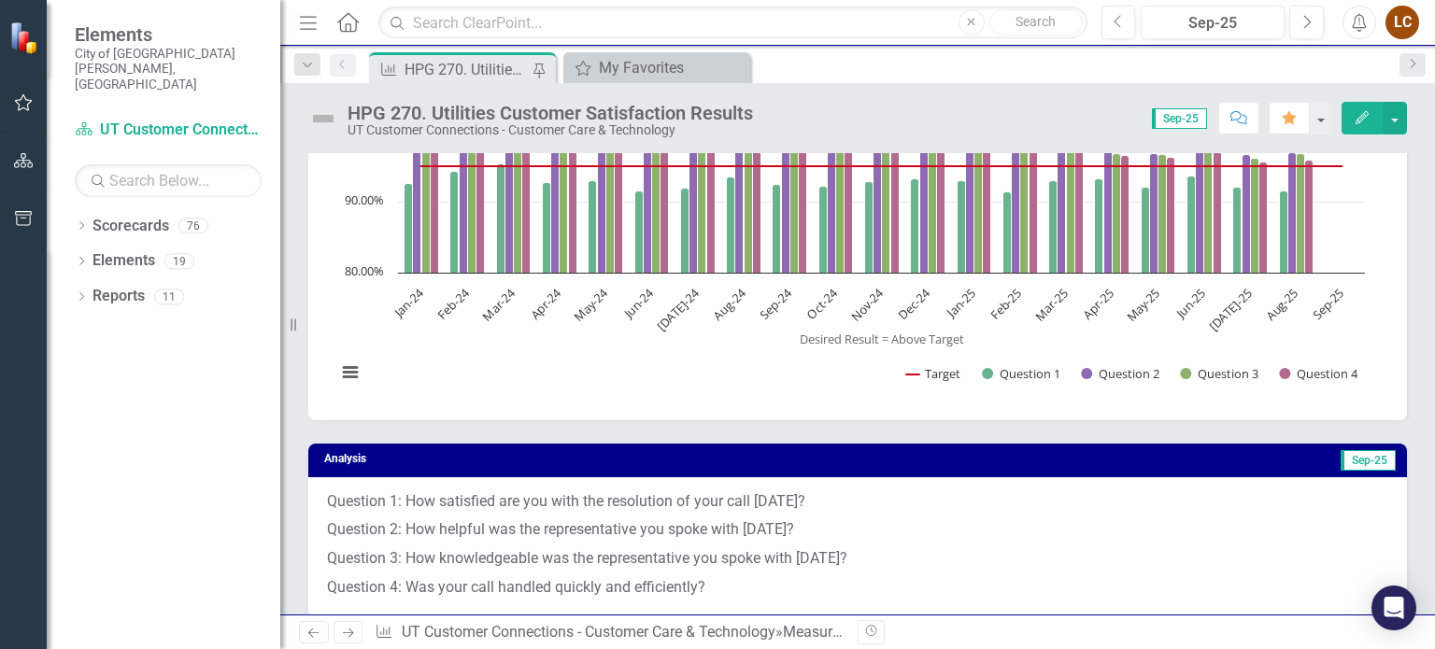
scroll to position [381, 0]
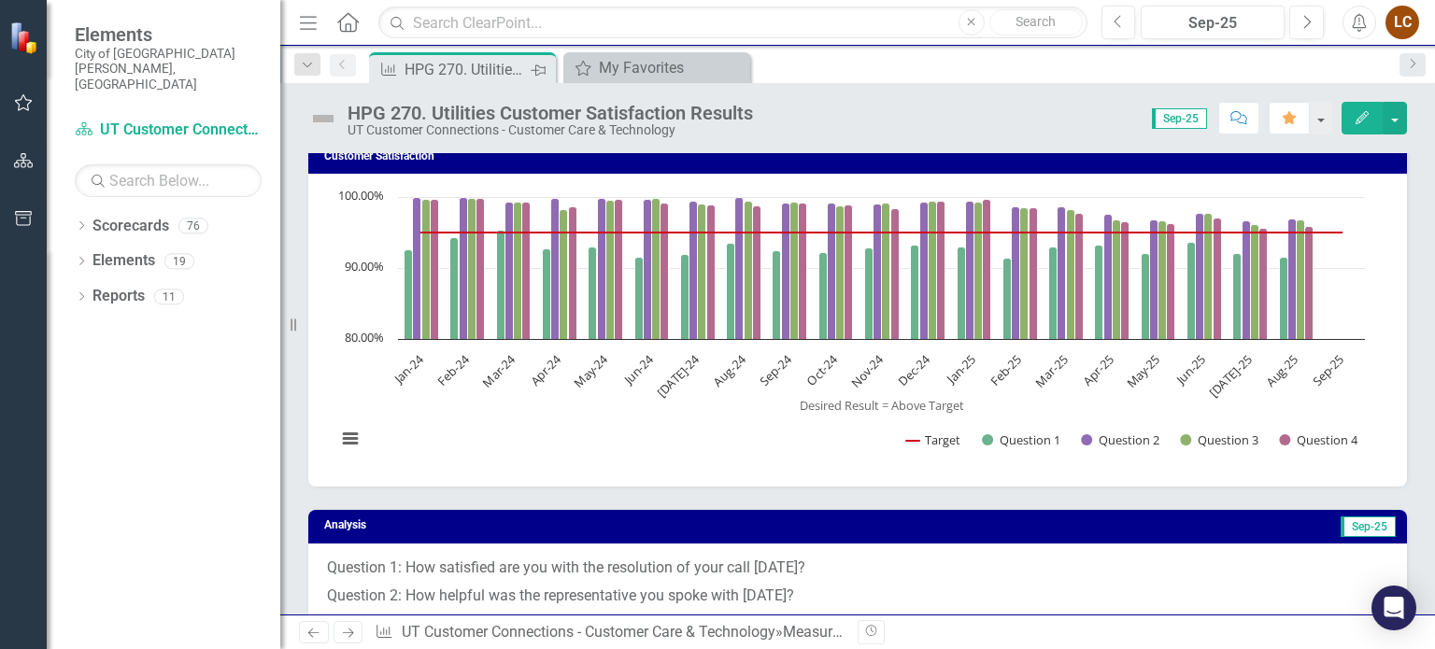
click at [534, 71] on icon "Pin" at bounding box center [538, 70] width 15 height 19
click at [534, 71] on icon at bounding box center [538, 69] width 10 height 10
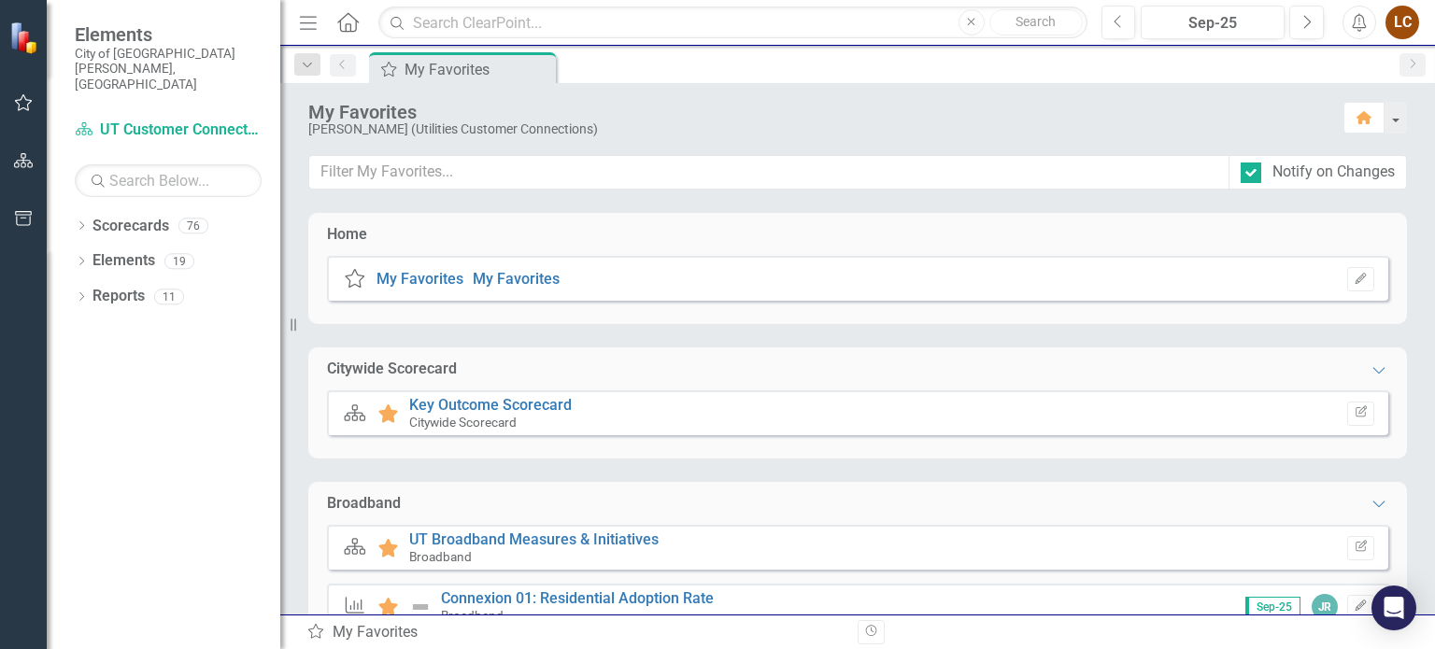
click at [1400, 21] on div "LC" at bounding box center [1402, 23] width 34 height 34
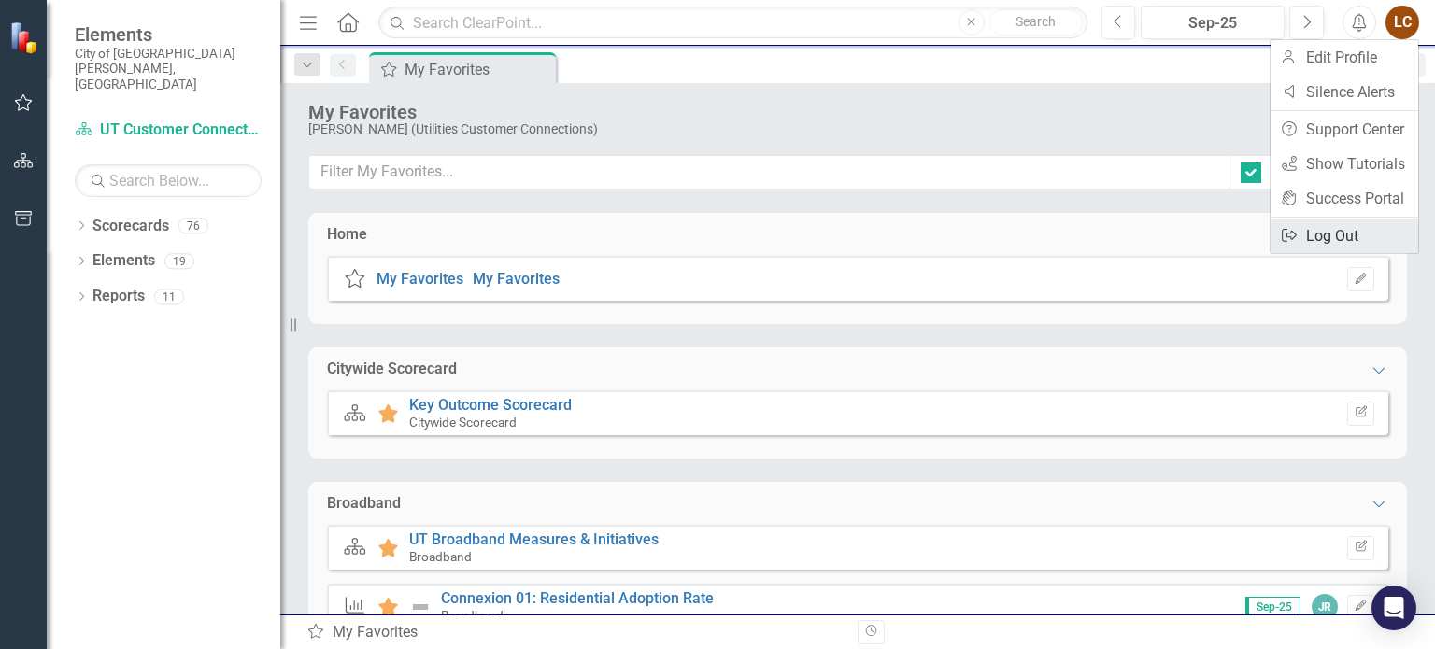
click at [1310, 232] on link "Logout Log Out" at bounding box center [1344, 236] width 148 height 35
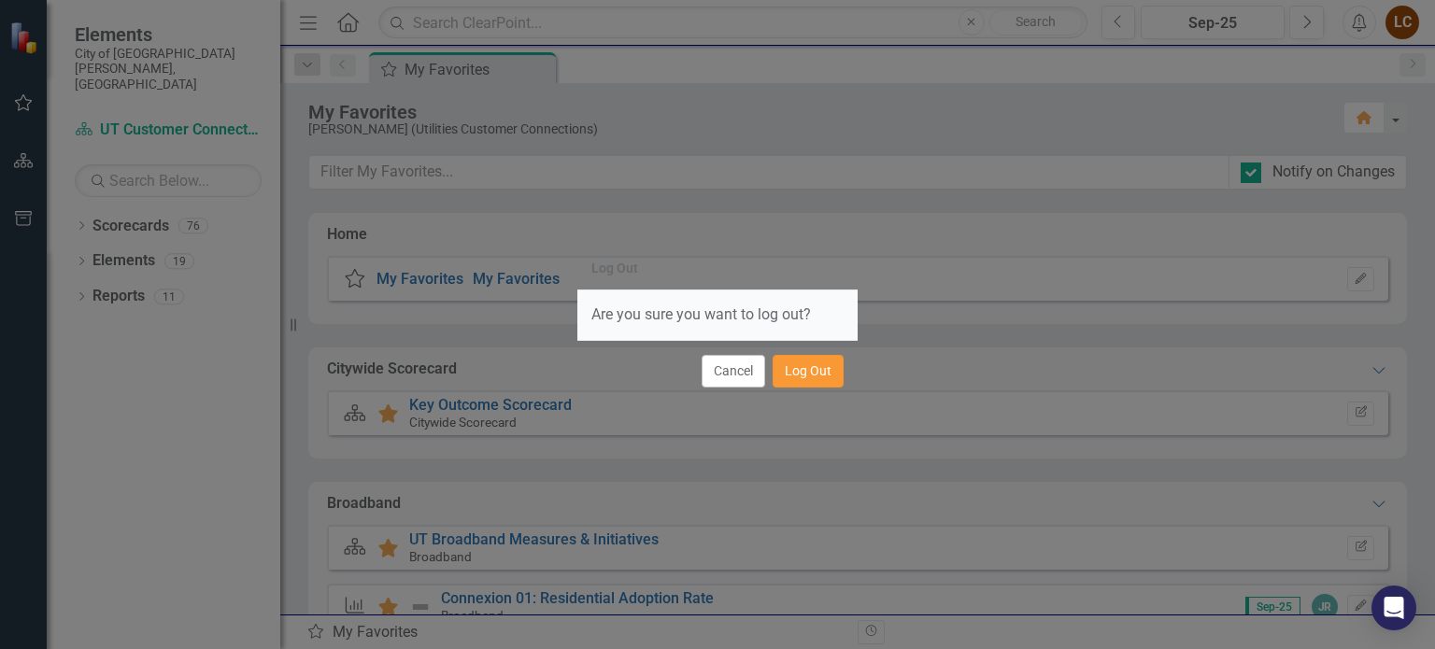
click at [801, 381] on button "Log Out" at bounding box center [807, 371] width 71 height 33
